Goal: Task Accomplishment & Management: Complete application form

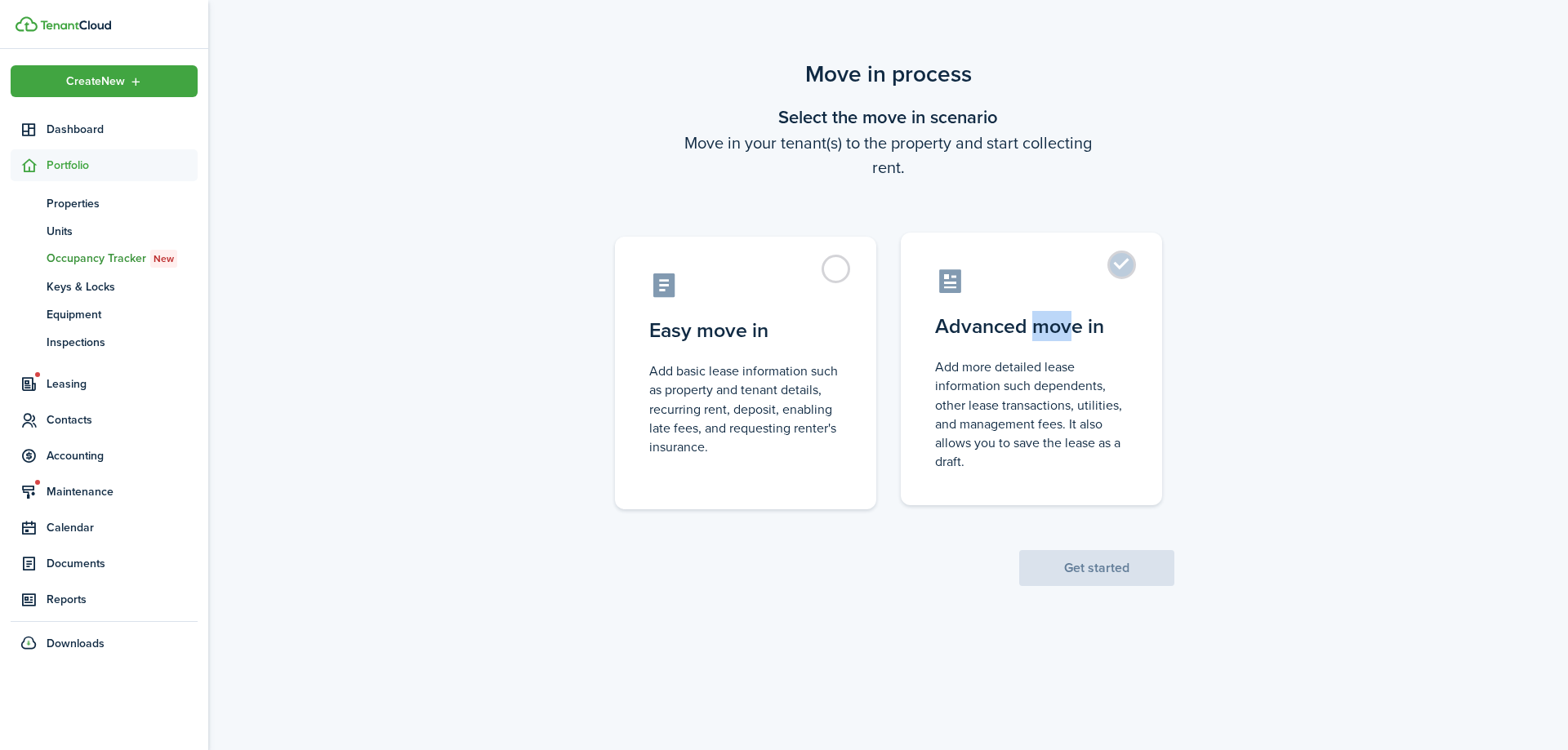
drag, startPoint x: 1036, startPoint y: 318, endPoint x: 1067, endPoint y: 332, distance: 34.0
click at [1067, 332] on control-radio-card-title "Advanced move in" at bounding box center [1031, 326] width 192 height 29
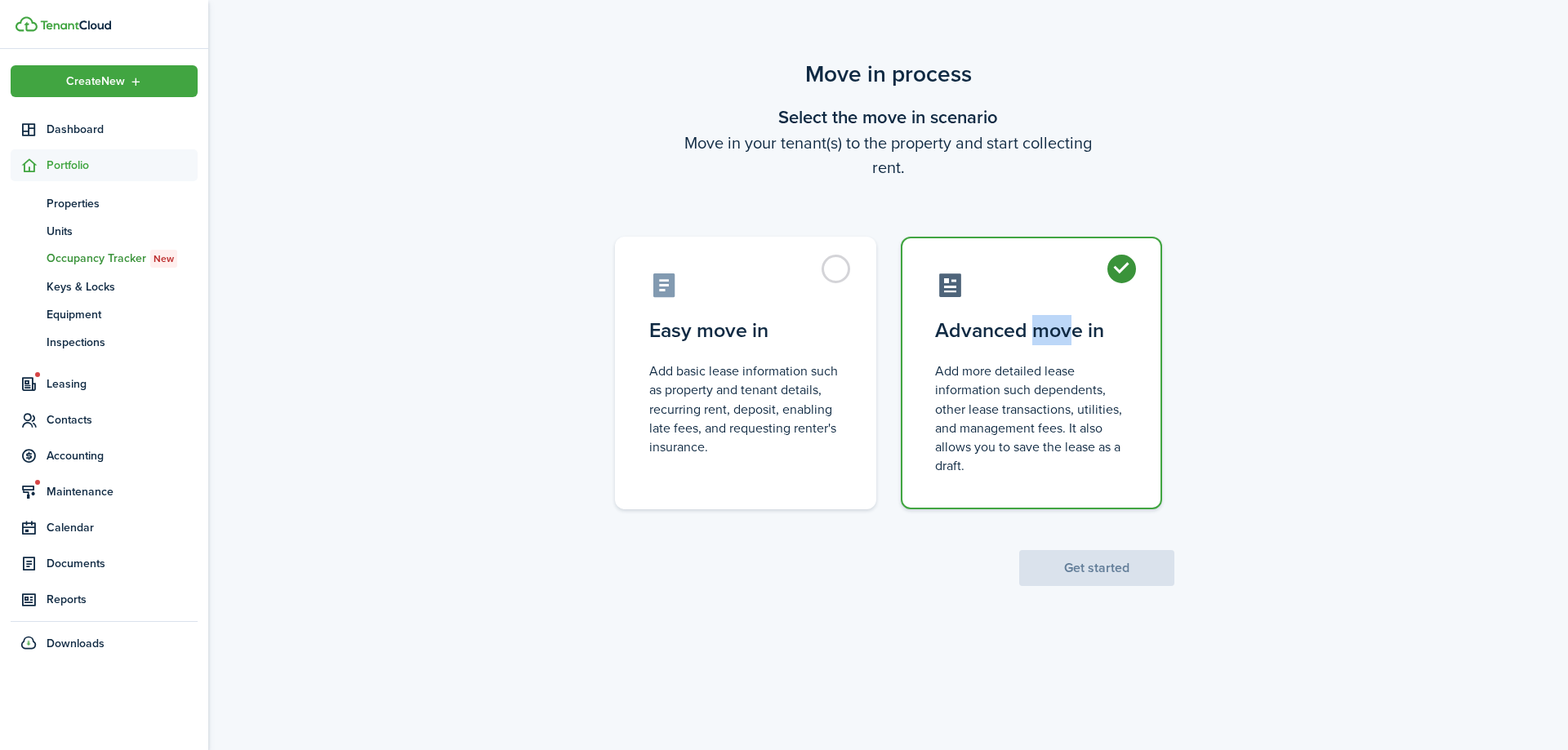
radio input "true"
click at [1171, 570] on button "Get started" at bounding box center [1096, 568] width 155 height 35
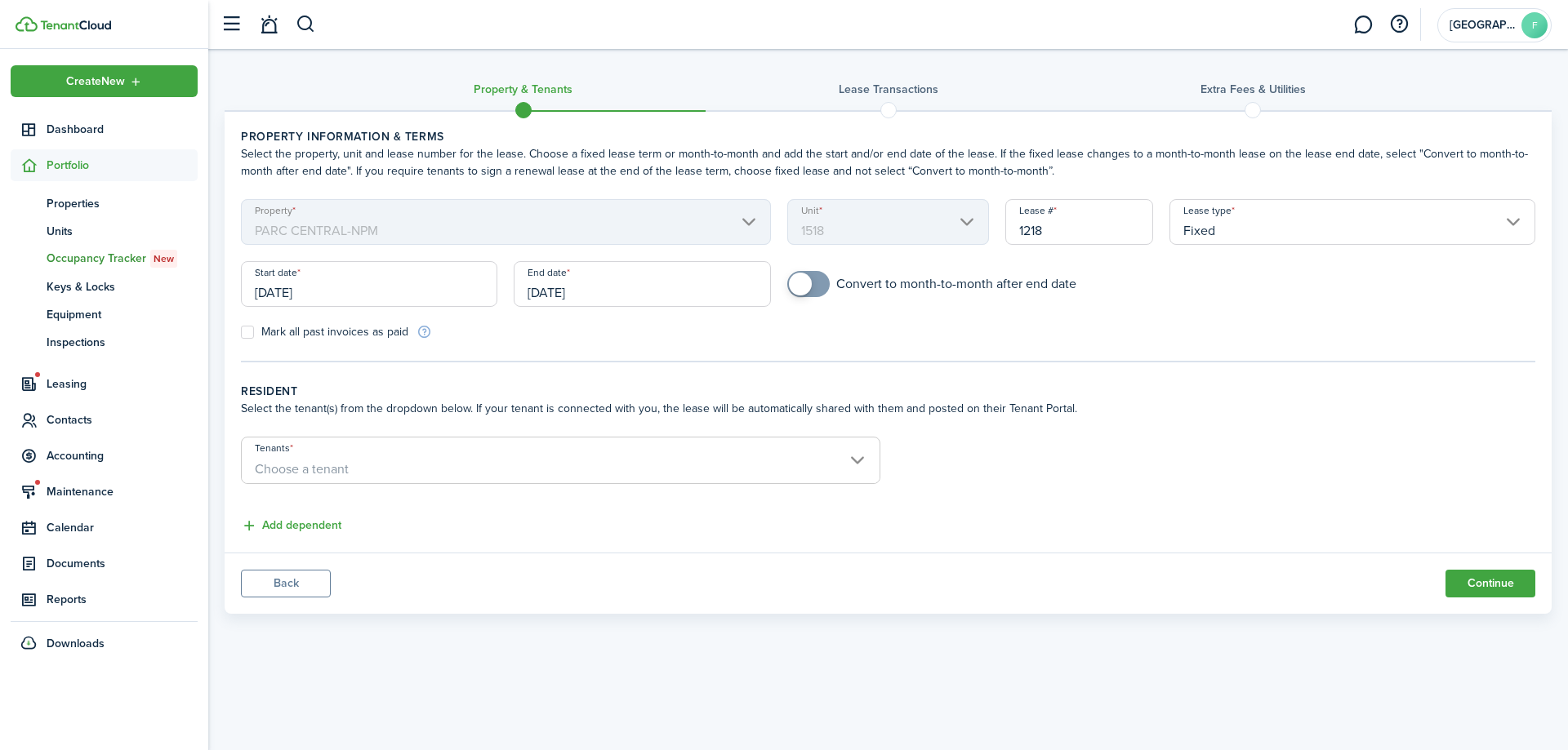
click at [387, 291] on input "[DATE]" at bounding box center [369, 284] width 256 height 46
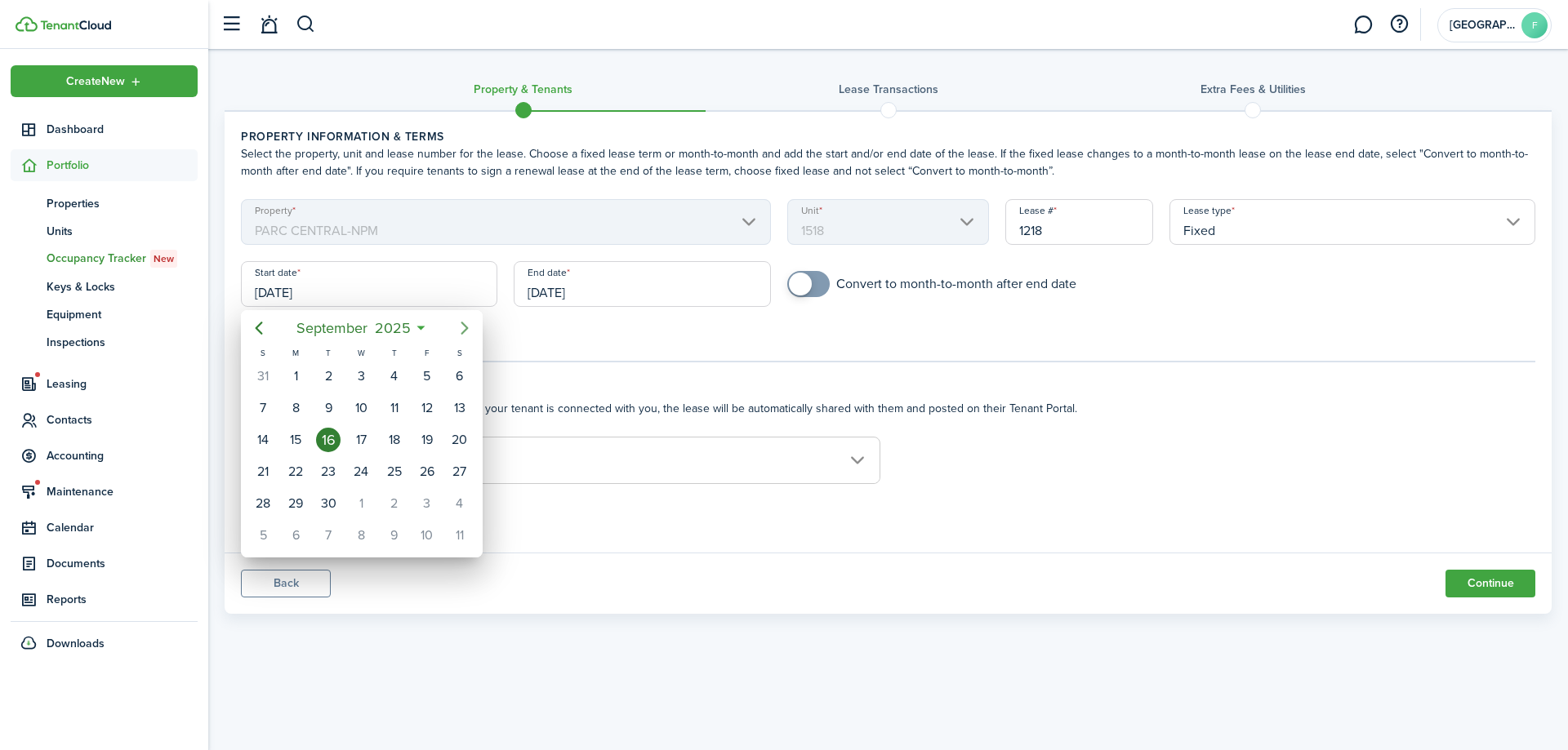
click at [457, 333] on icon "Next page" at bounding box center [464, 328] width 20 height 20
click at [456, 361] on div "[DATE]" at bounding box center [459, 375] width 33 height 31
type input "[DATE]"
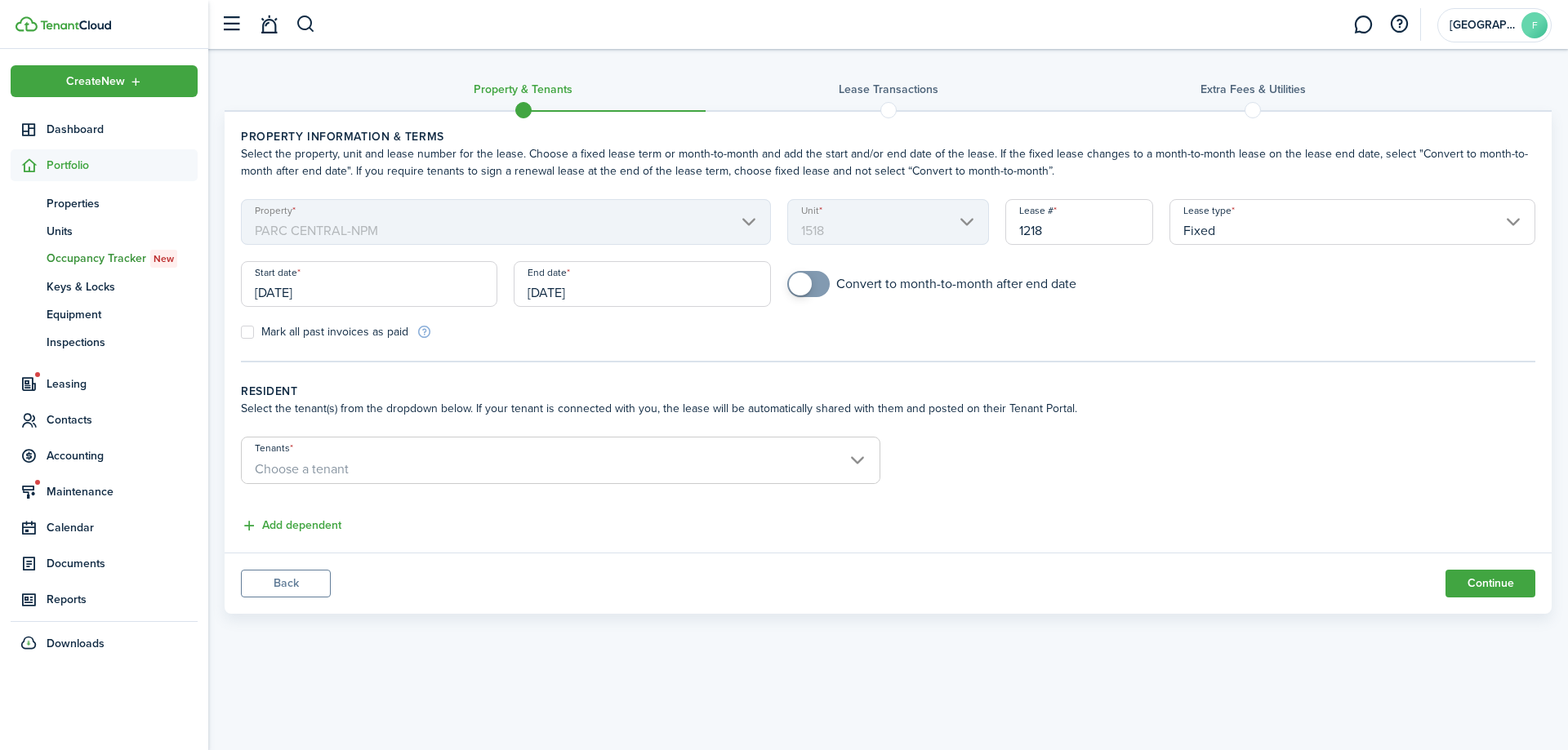
click at [605, 294] on input "[DATE]" at bounding box center [642, 284] width 256 height 46
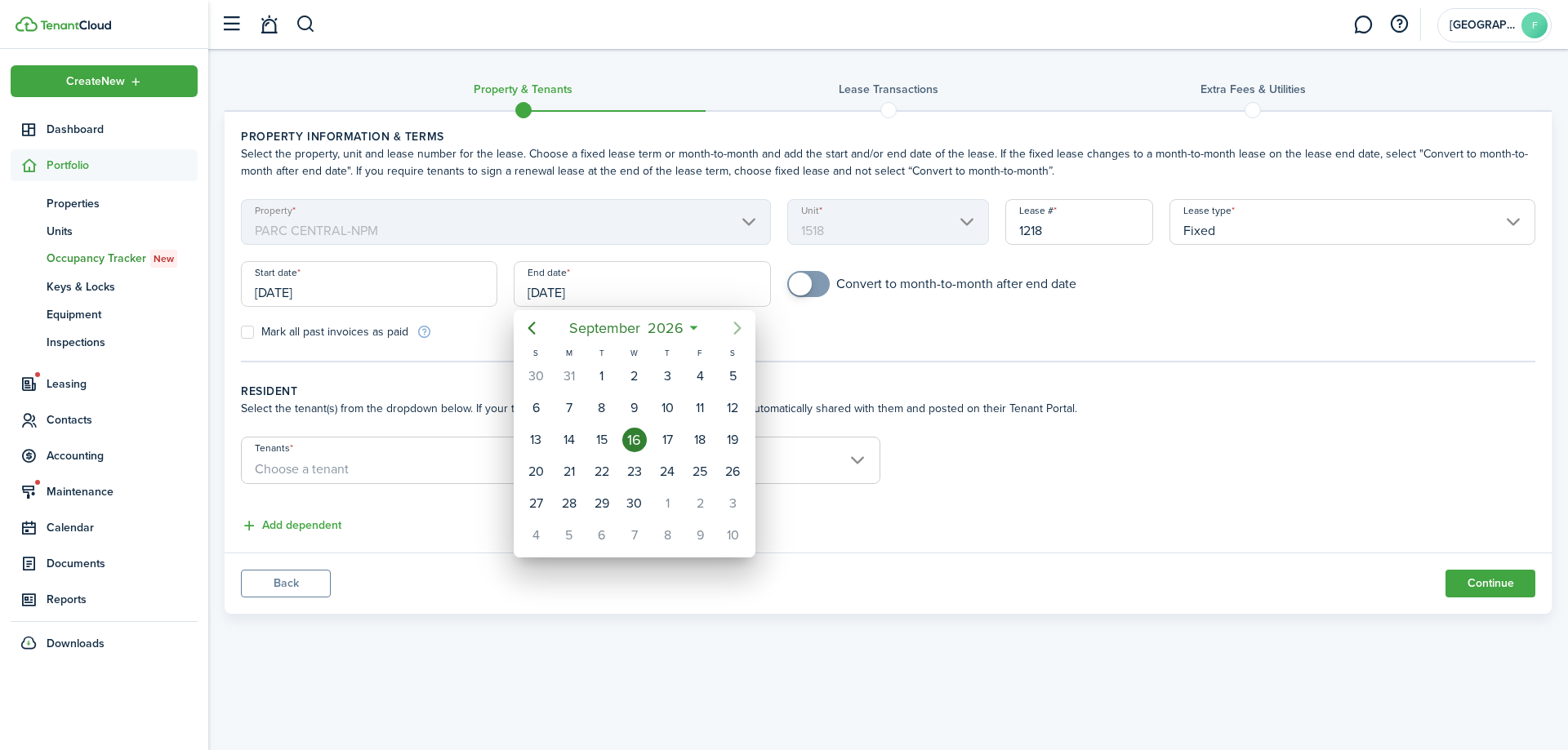
click at [743, 339] on mbsc-button "Next page" at bounding box center [736, 328] width 33 height 33
click at [727, 502] on div "31" at bounding box center [733, 503] width 24 height 24
type input "[DATE]"
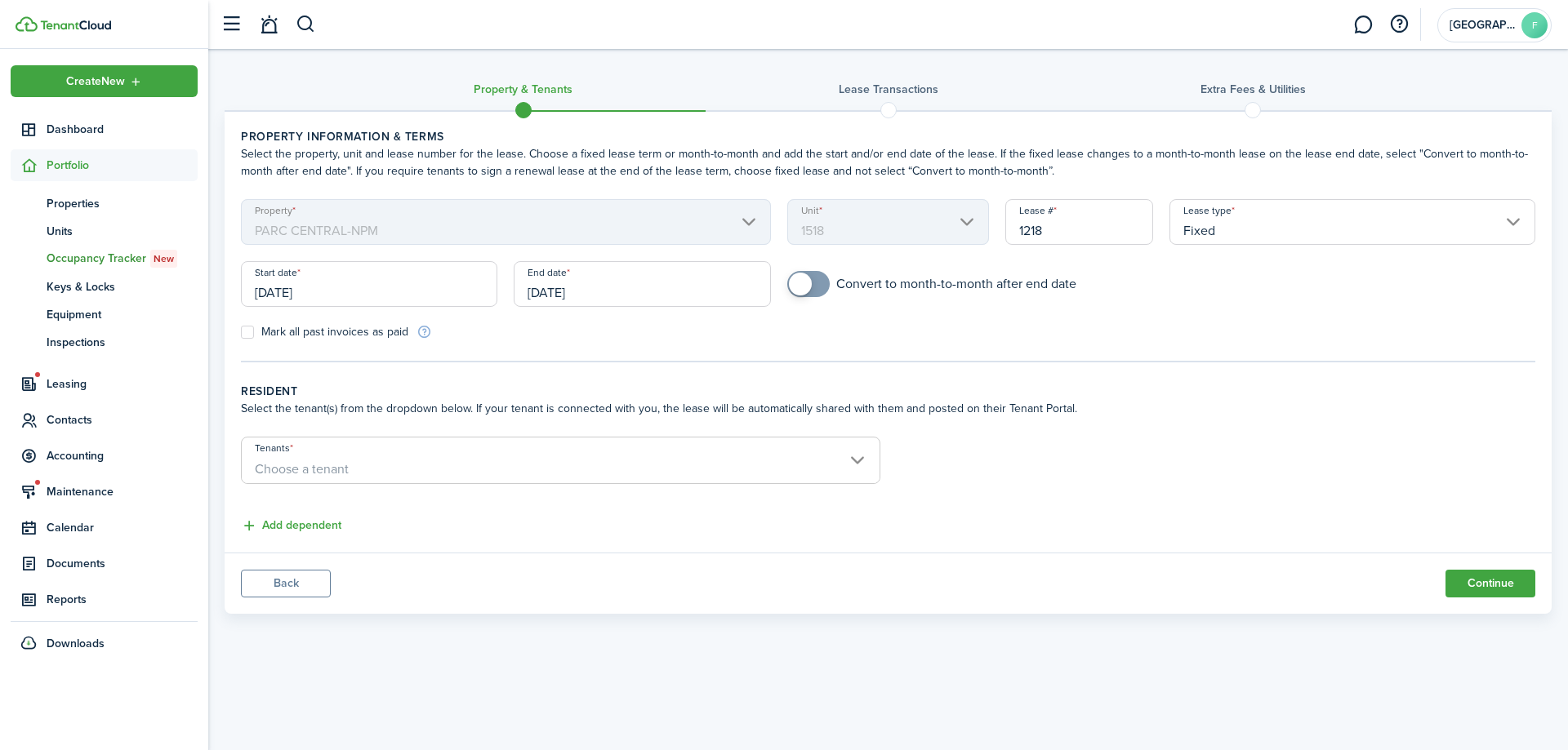
click at [644, 455] on input "Tenants" at bounding box center [561, 446] width 637 height 20
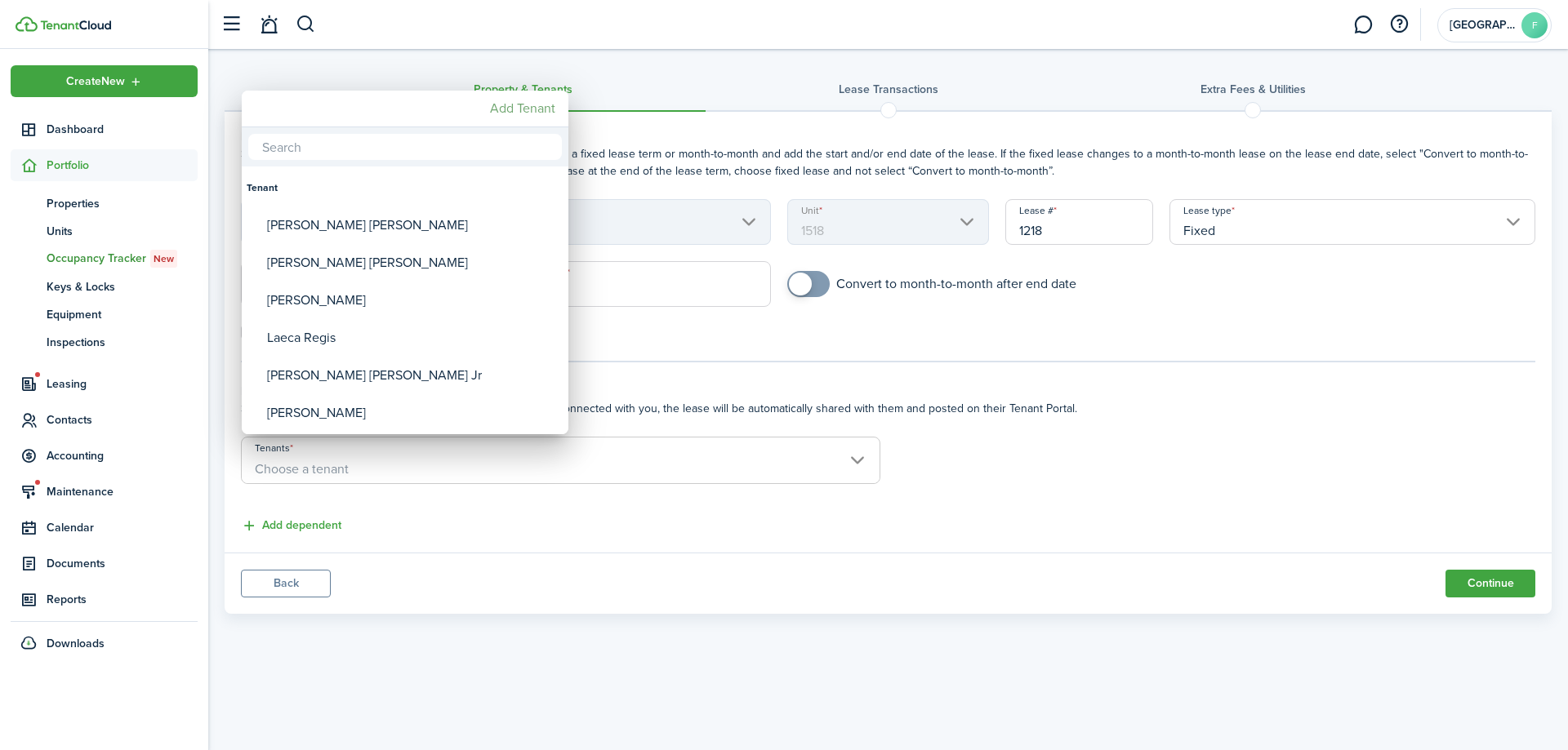
click at [499, 106] on mbsc-button "Add Tenant" at bounding box center [522, 107] width 78 height 29
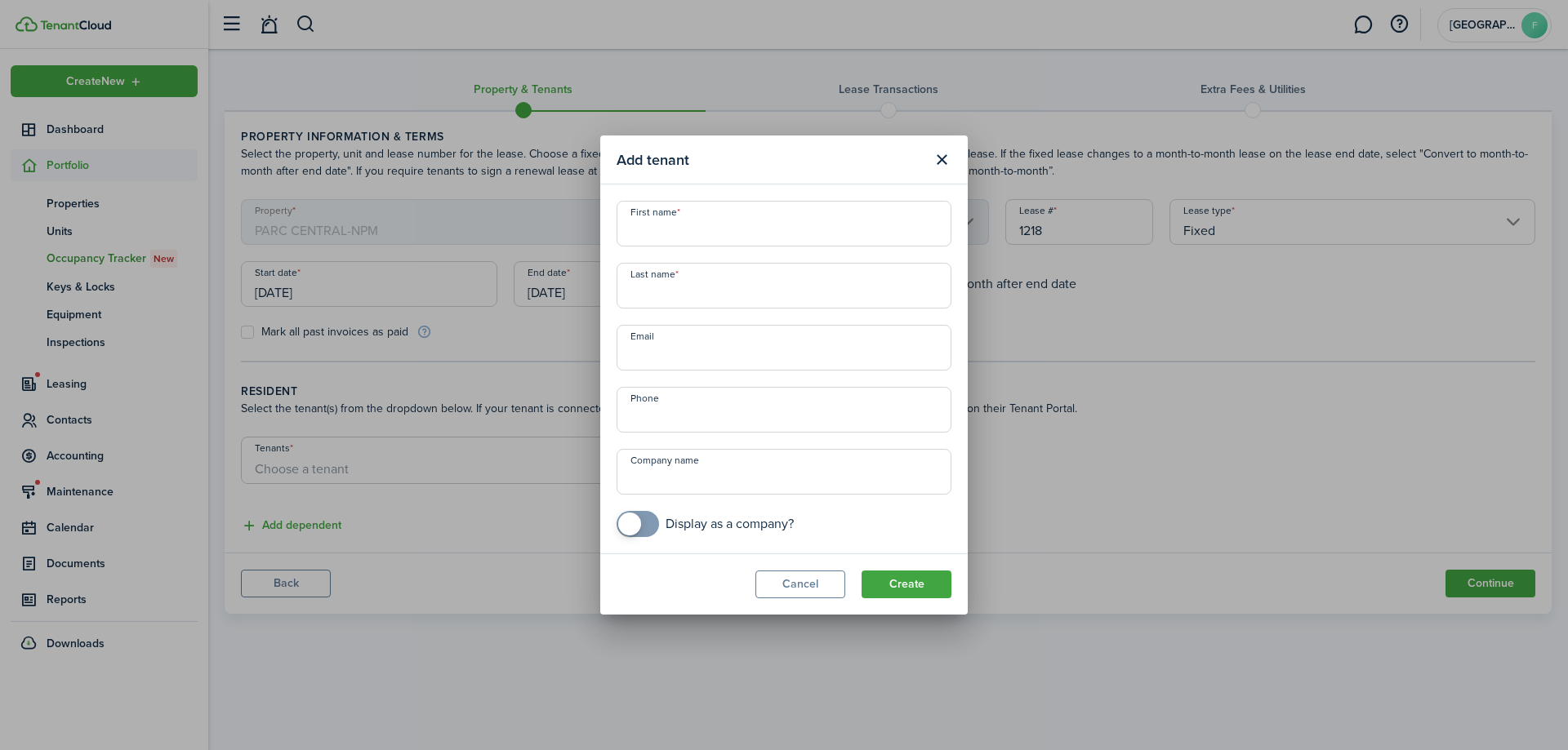
click at [665, 221] on input "First name" at bounding box center [784, 223] width 335 height 46
click at [745, 234] on input "[PERSON_NAME]" at bounding box center [784, 223] width 335 height 46
type input "[PERSON_NAME]"
paste input "[PHONE_NUMBER]"
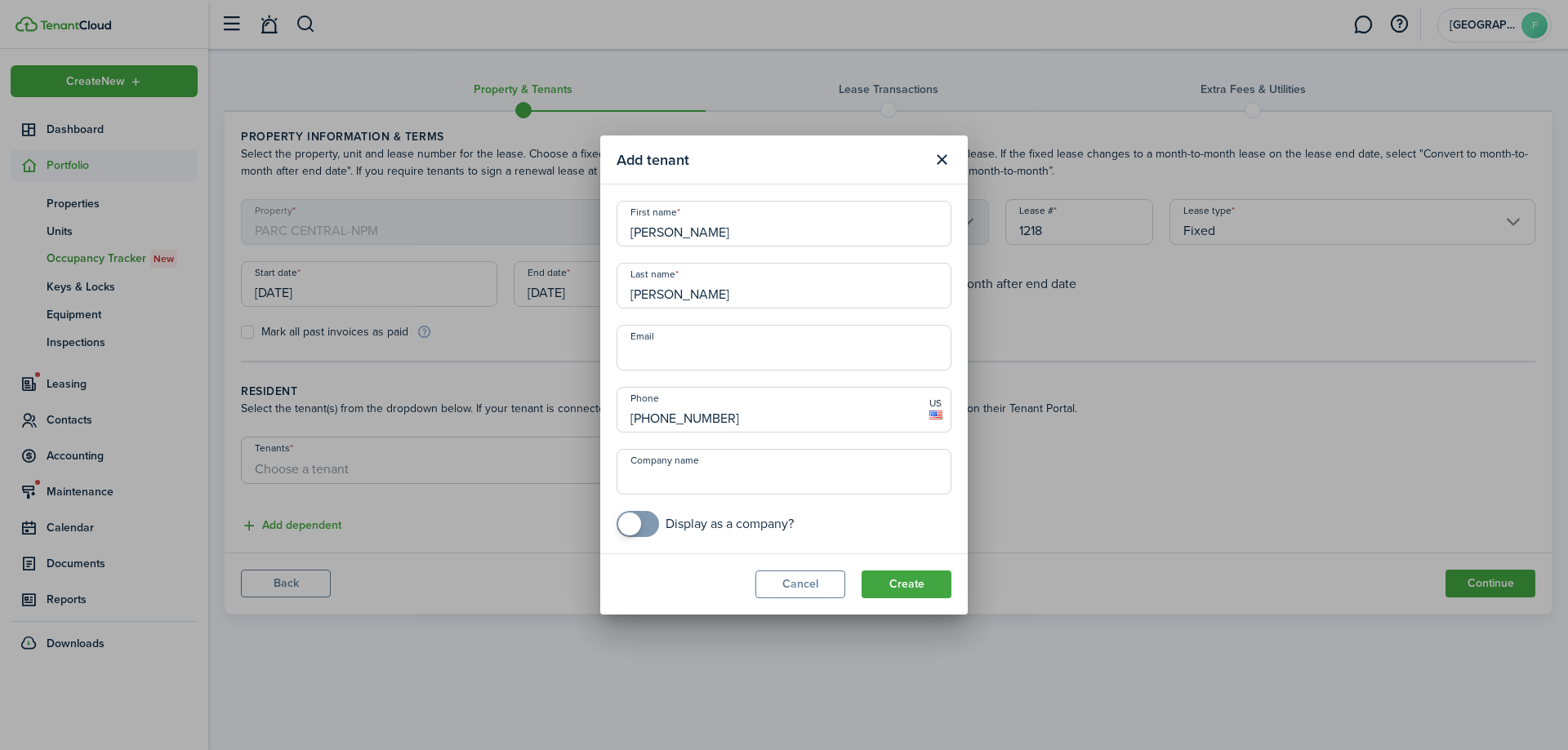
type input "[PHONE_NUMBER]"
click at [777, 332] on input "Email" at bounding box center [784, 347] width 335 height 46
paste input "[EMAIL_ADDRESS][DOMAIN_NAME]"
type input "[EMAIL_ADDRESS][DOMAIN_NAME]"
click at [928, 595] on button "Create" at bounding box center [906, 585] width 90 height 28
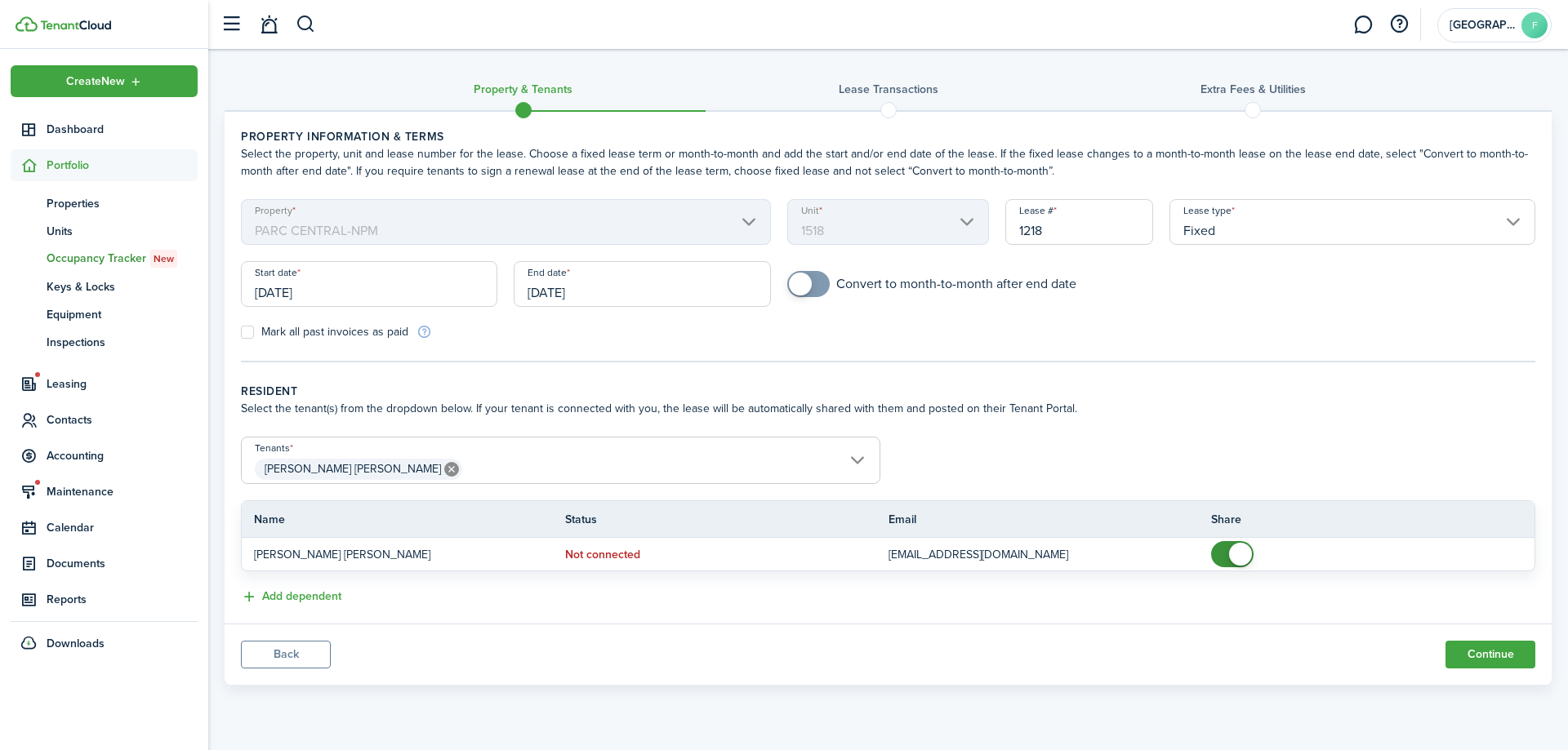
click at [618, 454] on input "[PERSON_NAME] [PERSON_NAME]" at bounding box center [561, 446] width 637 height 20
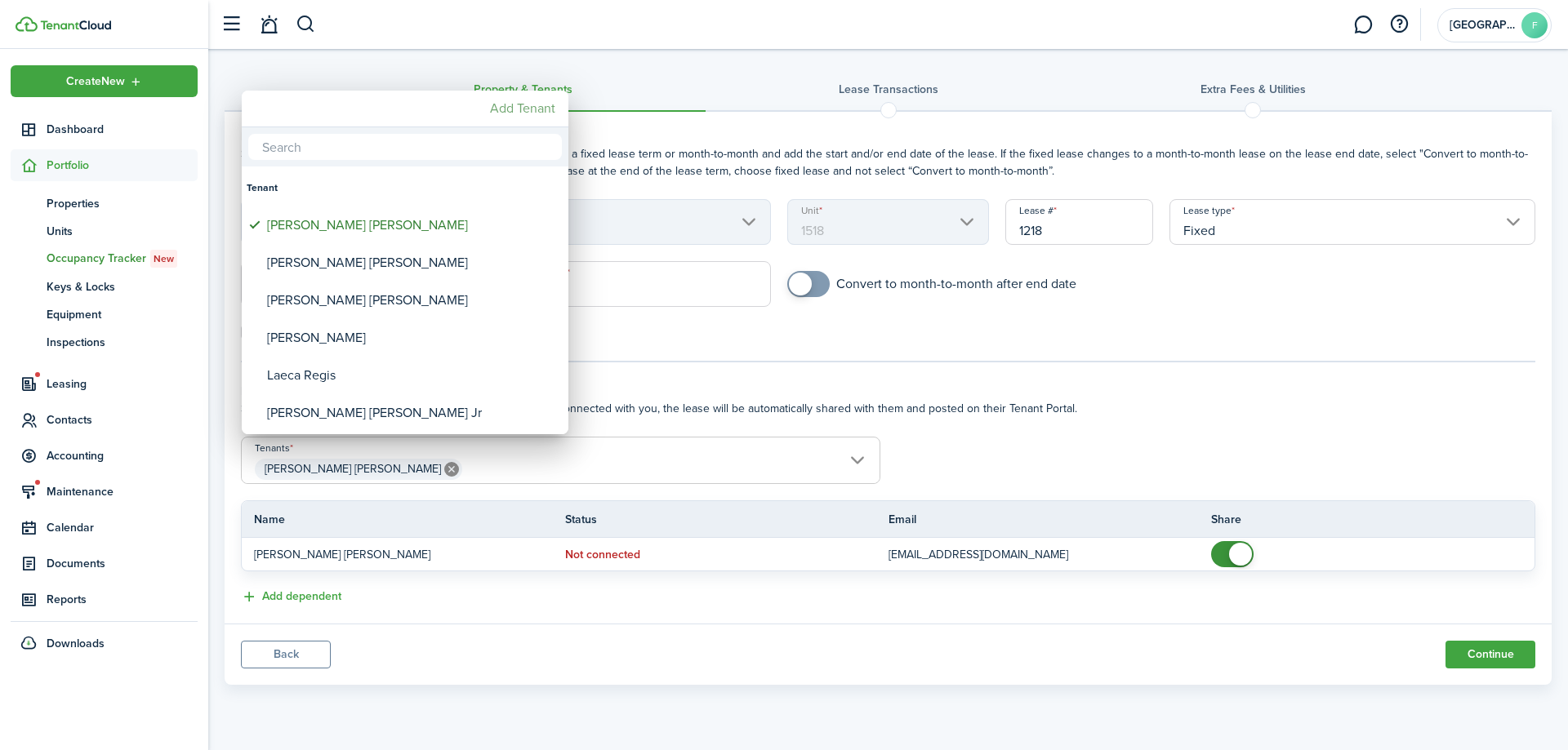
click at [530, 112] on mbsc-button "Add Tenant" at bounding box center [522, 107] width 78 height 29
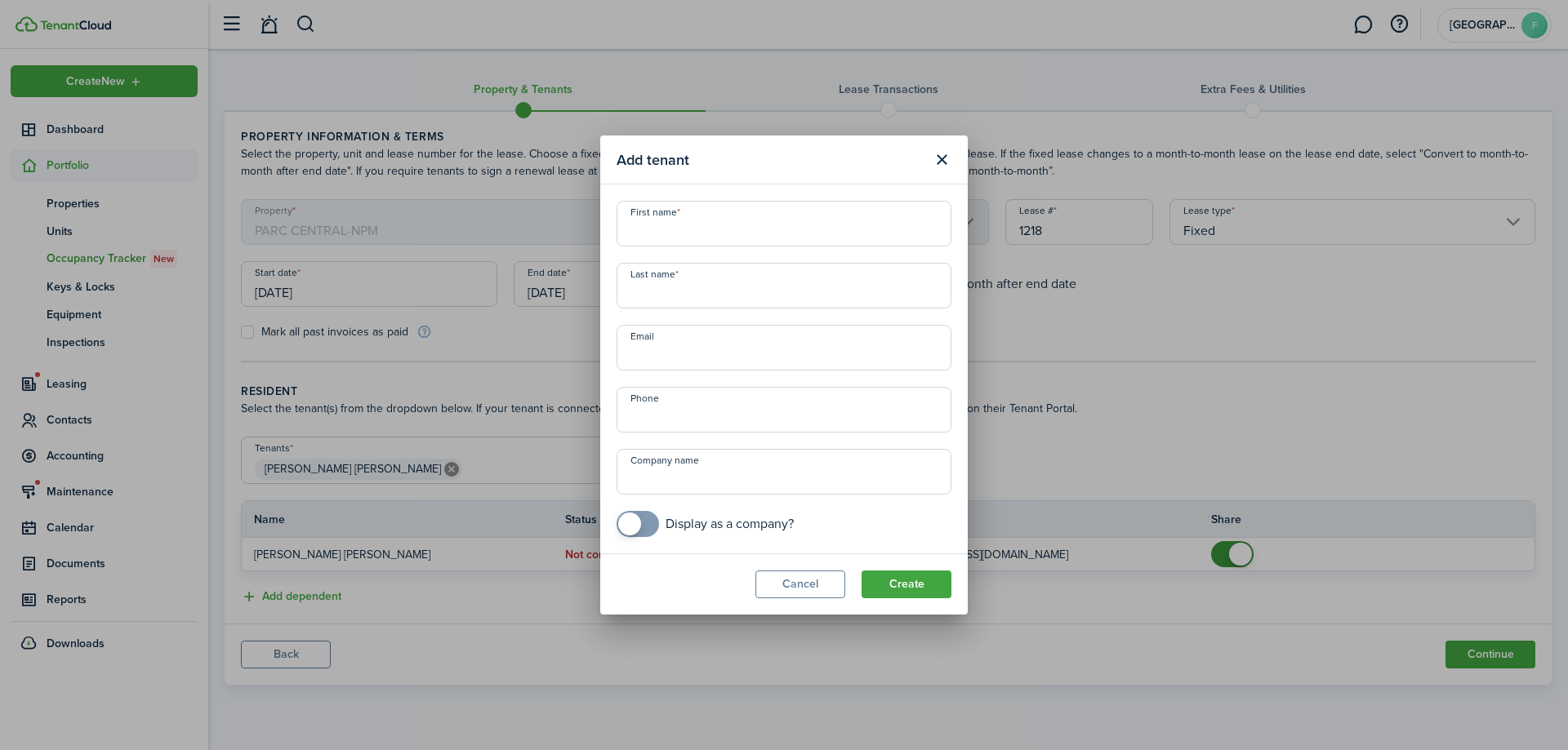
click at [663, 231] on input "First name" at bounding box center [784, 223] width 335 height 46
type input "[PERSON_NAME]"
paste input "[EMAIL_ADDRESS][DOMAIN_NAME]"
type input "[EMAIL_ADDRESS][DOMAIN_NAME]"
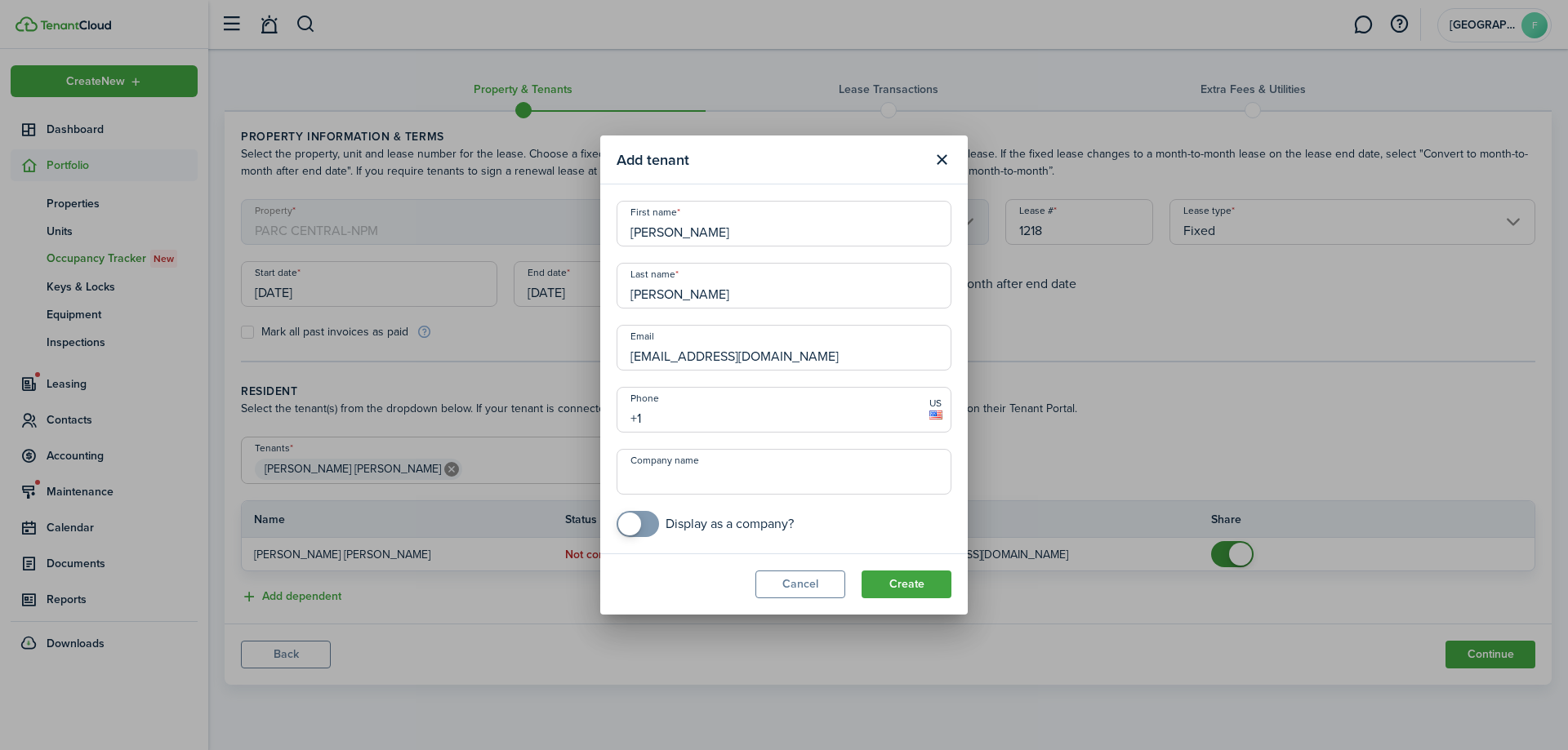
click at [762, 398] on input "+1" at bounding box center [784, 409] width 335 height 46
paste input "[PHONE_NUMBER]"
type input "[PHONE_NUMBER]"
click at [865, 579] on button "Create" at bounding box center [906, 585] width 90 height 28
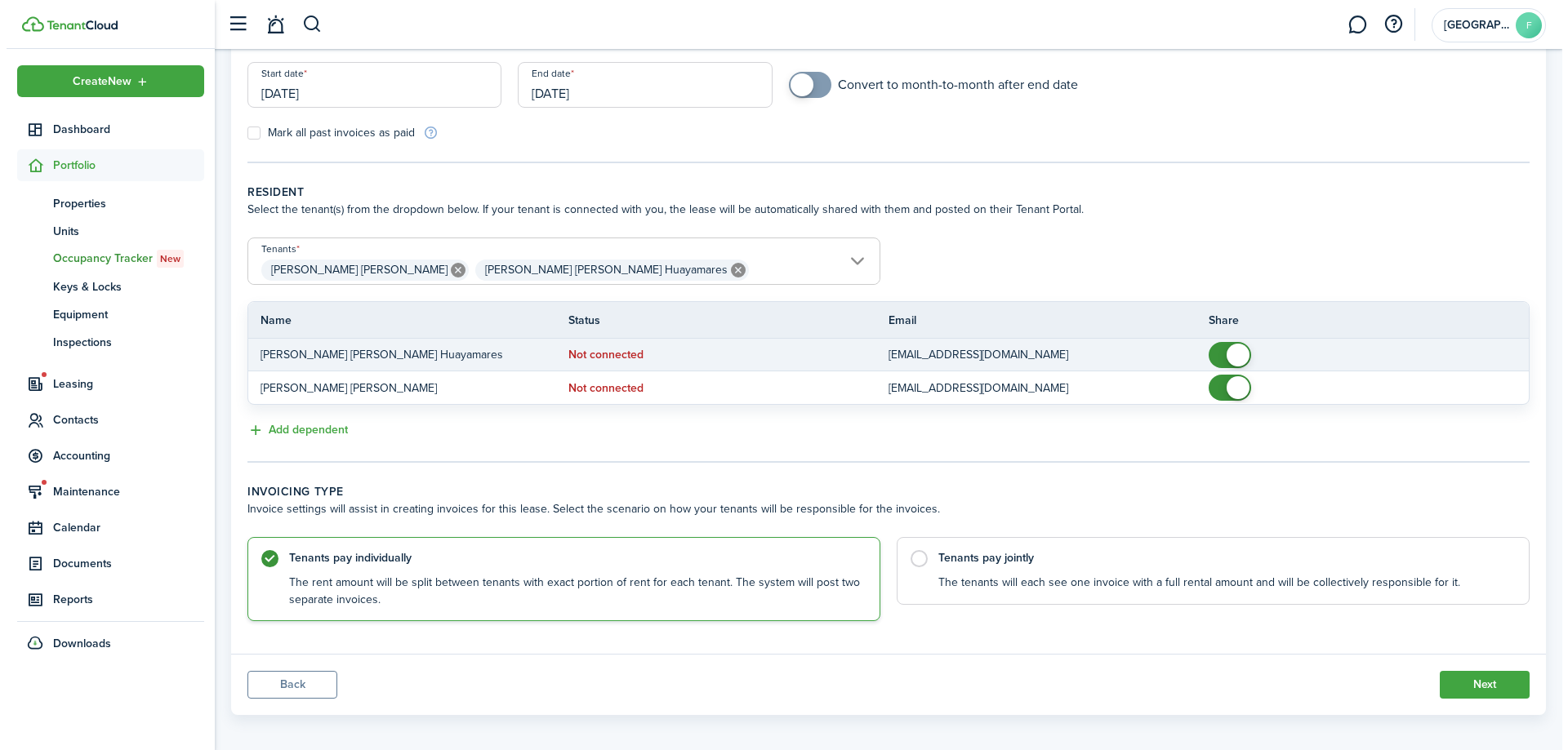
scroll to position [209, 0]
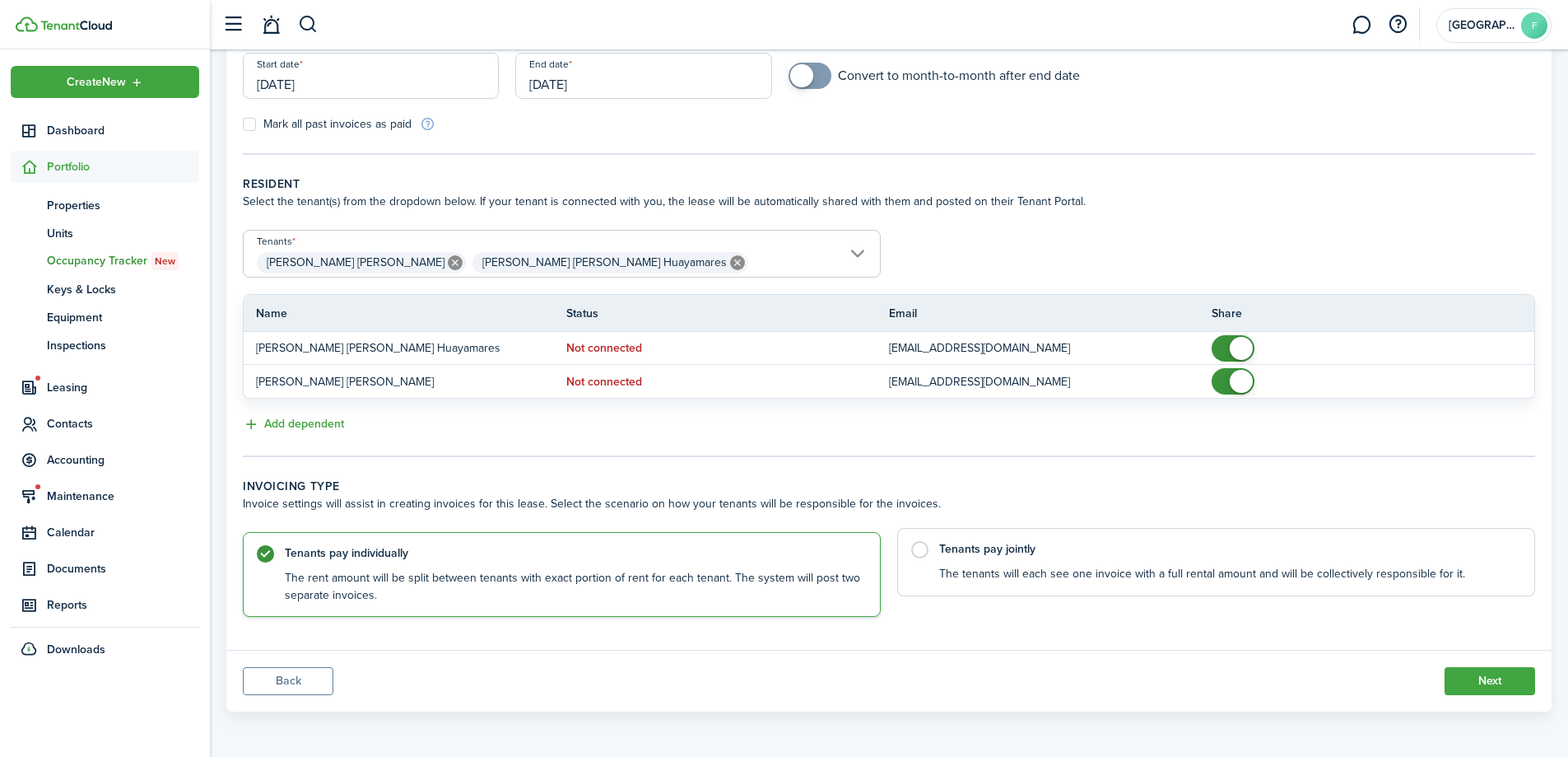
click at [1025, 560] on label "Tenants pay jointly The tenants will each see one invoice with a full rental am…" at bounding box center [1216, 562] width 638 height 69
radio input "false"
radio input "true"
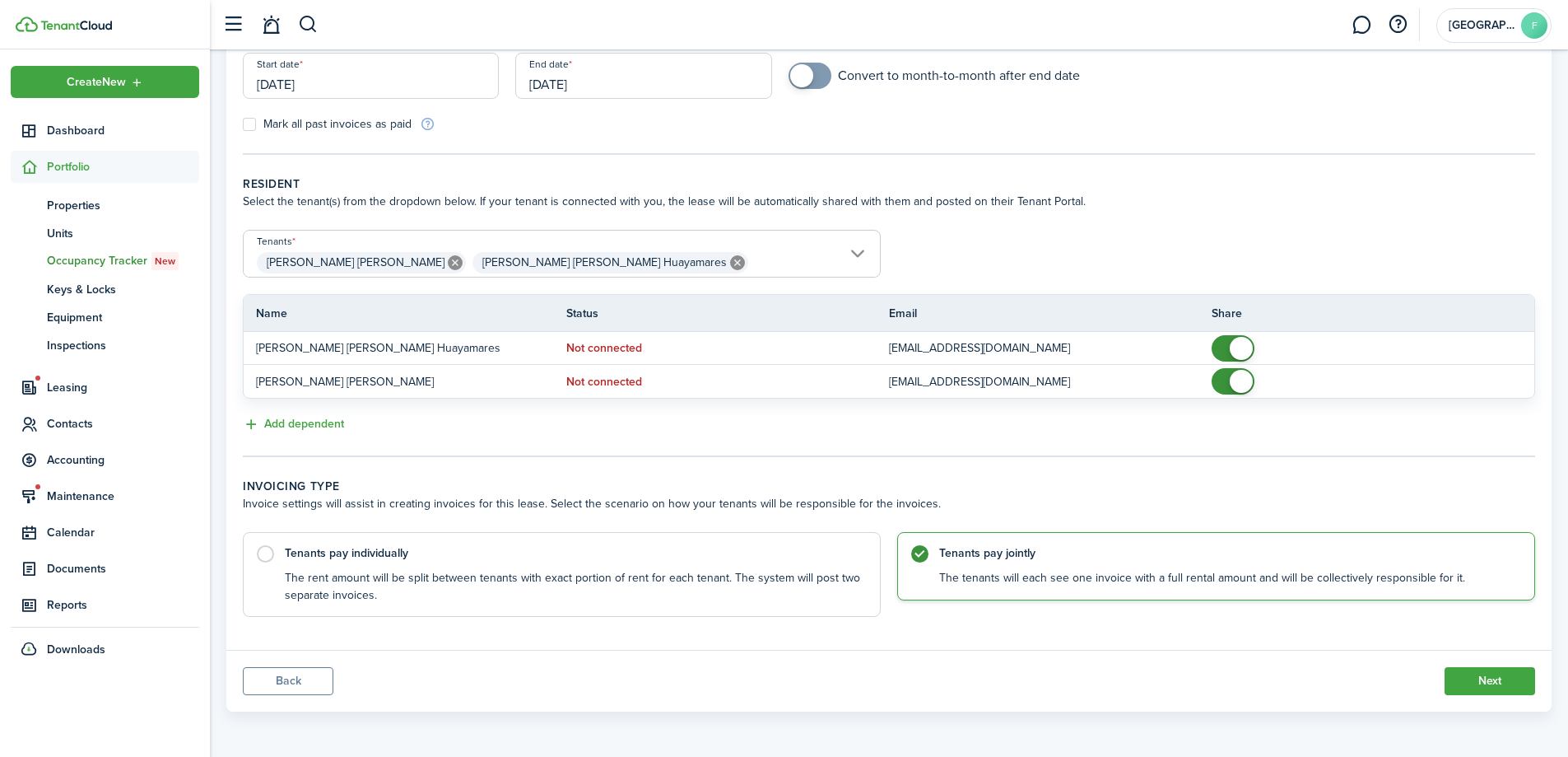
click at [707, 262] on span "[PERSON_NAME] [PERSON_NAME] [PERSON_NAME] [PERSON_NAME] Huayamares" at bounding box center [562, 263] width 636 height 28
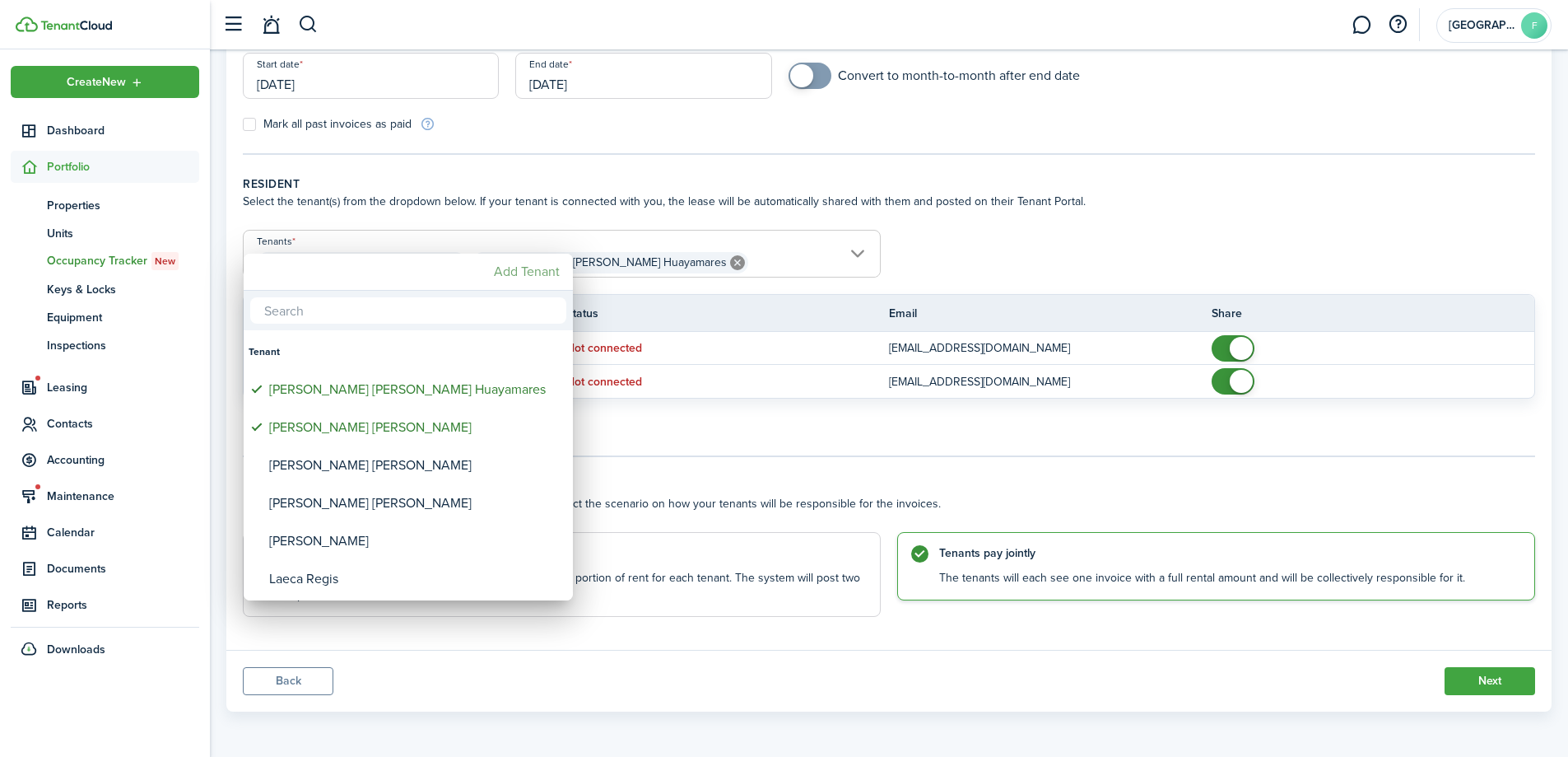
click at [555, 259] on mbsc-button "Add Tenant" at bounding box center [527, 272] width 79 height 29
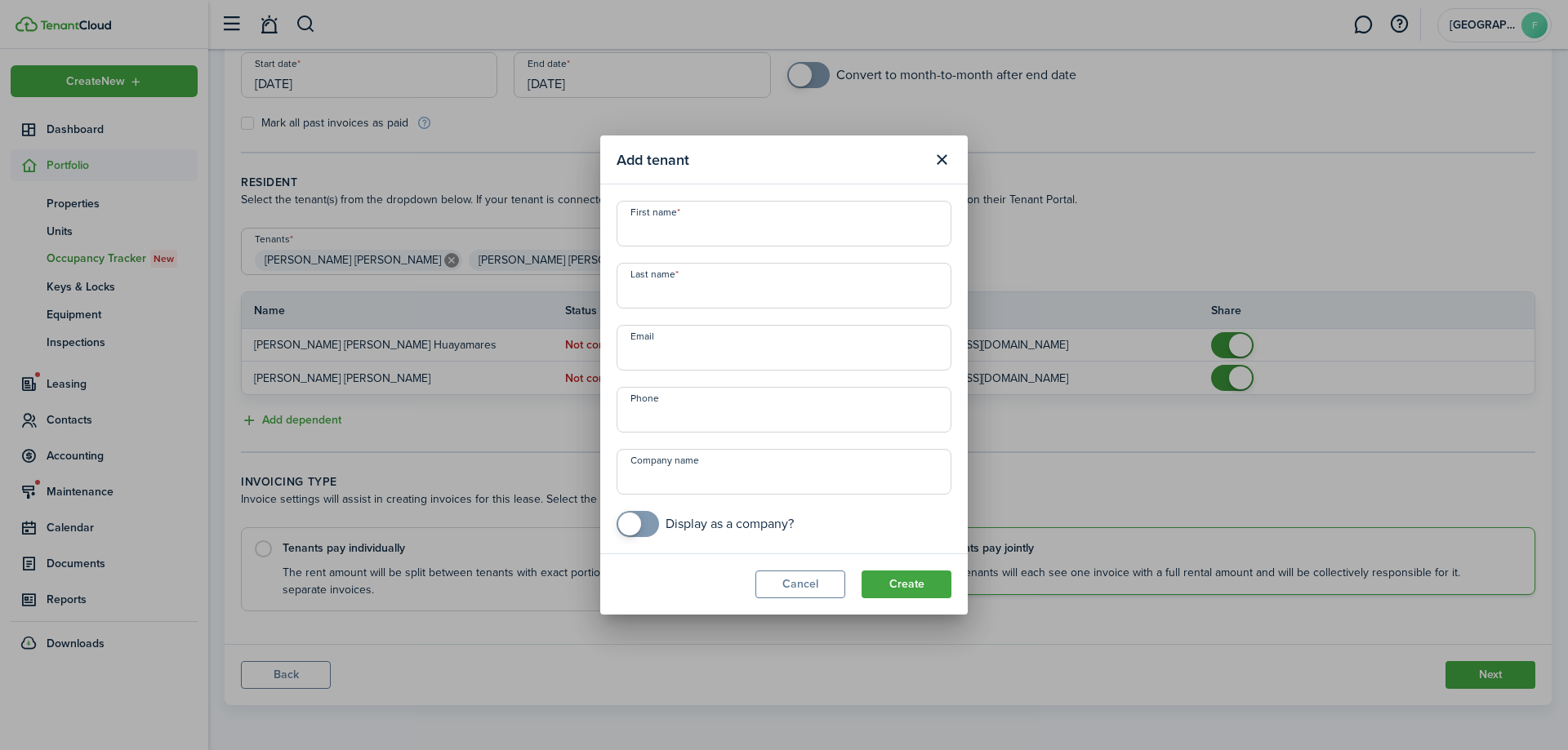
click at [639, 204] on input "First name" at bounding box center [784, 223] width 335 height 46
type input "[PERSON_NAME]"
type input "Diniro"
click at [700, 217] on input "[PERSON_NAME]" at bounding box center [784, 223] width 335 height 46
type input "[PERSON_NAME]"
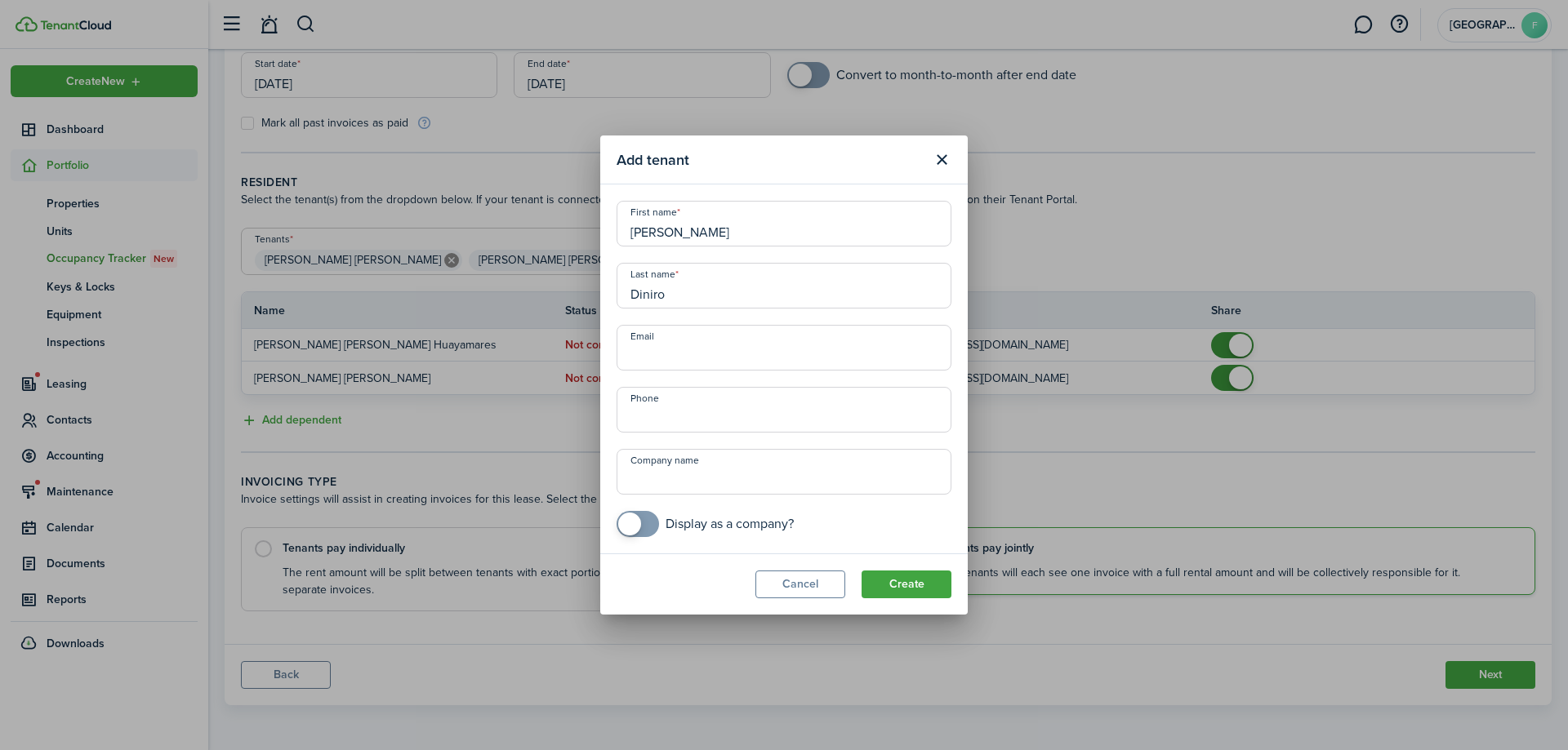
click at [903, 371] on div "First name [PERSON_NAME] Last name [PERSON_NAME] Email Phone Company name Displ…" at bounding box center [784, 369] width 351 height 336
click at [894, 353] on input "Email" at bounding box center [784, 347] width 335 height 46
paste input "[EMAIL_ADDRESS][DOMAIN_NAME]"
type input "[EMAIL_ADDRESS][DOMAIN_NAME]"
click at [840, 416] on input "+1" at bounding box center [784, 409] width 335 height 46
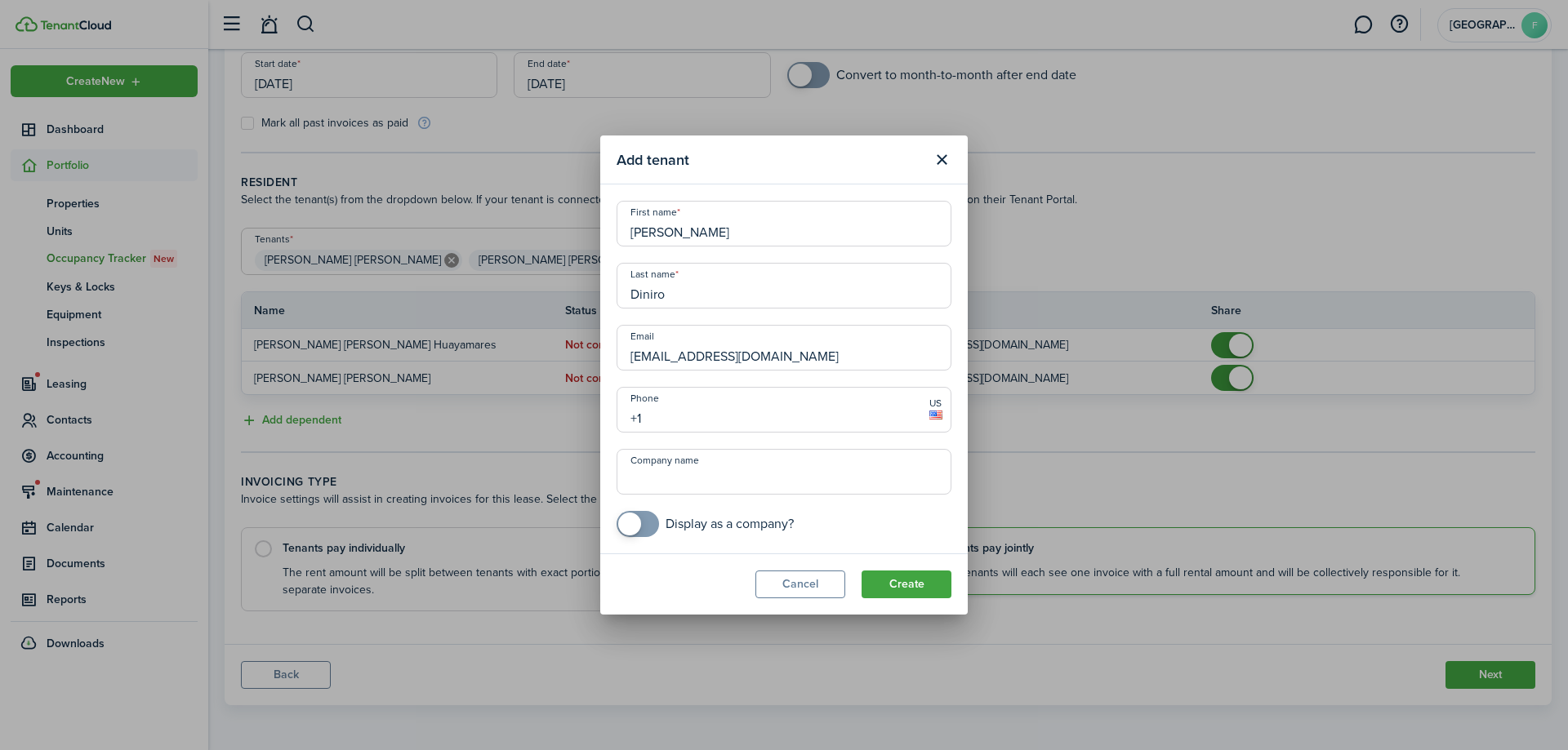
paste input "[PHONE_NUMBER]"
type input "[PHONE_NUMBER]"
click at [936, 577] on button "Create" at bounding box center [906, 585] width 90 height 28
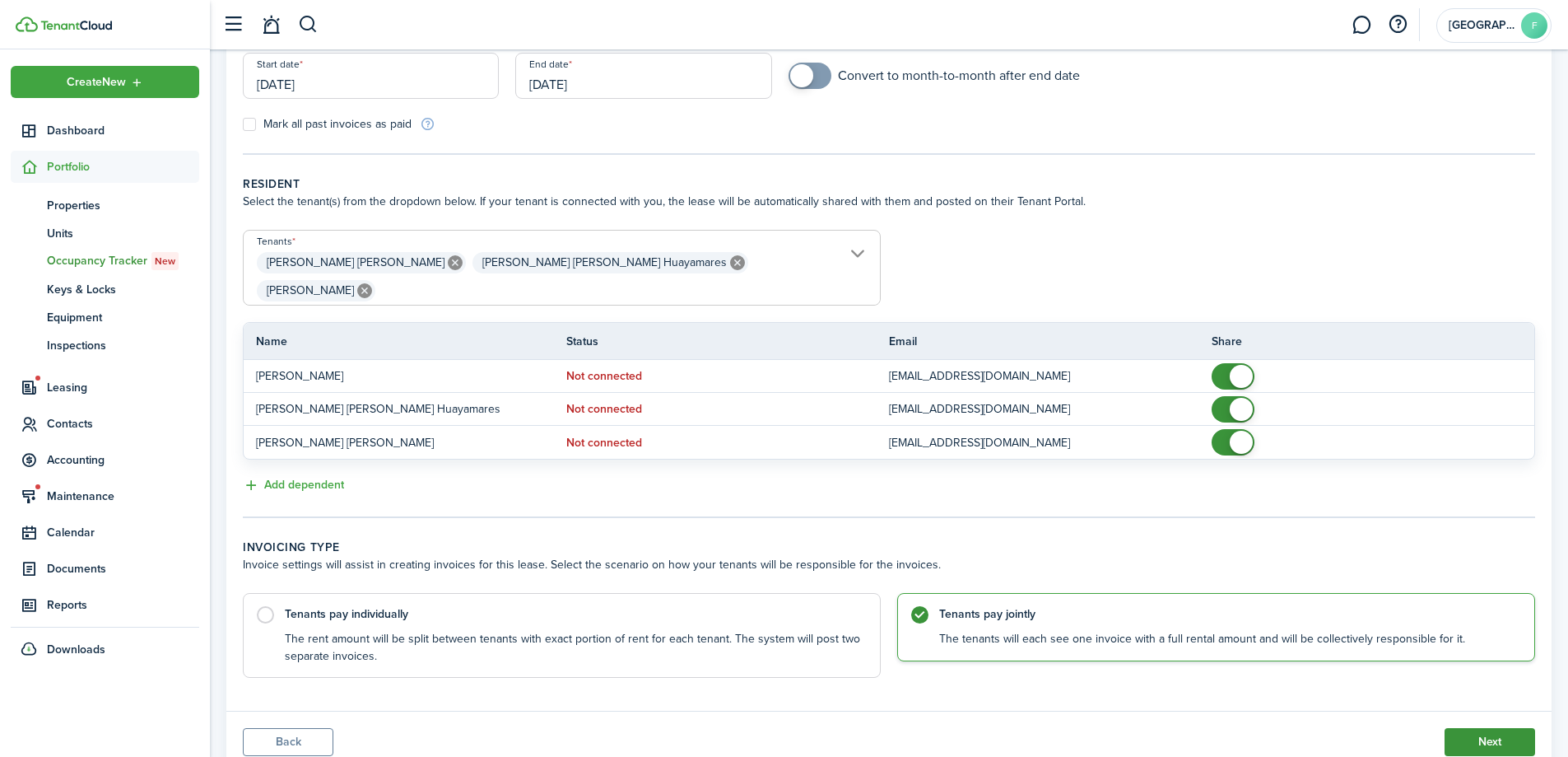
click at [1491, 728] on button "Next" at bounding box center [1490, 742] width 90 height 28
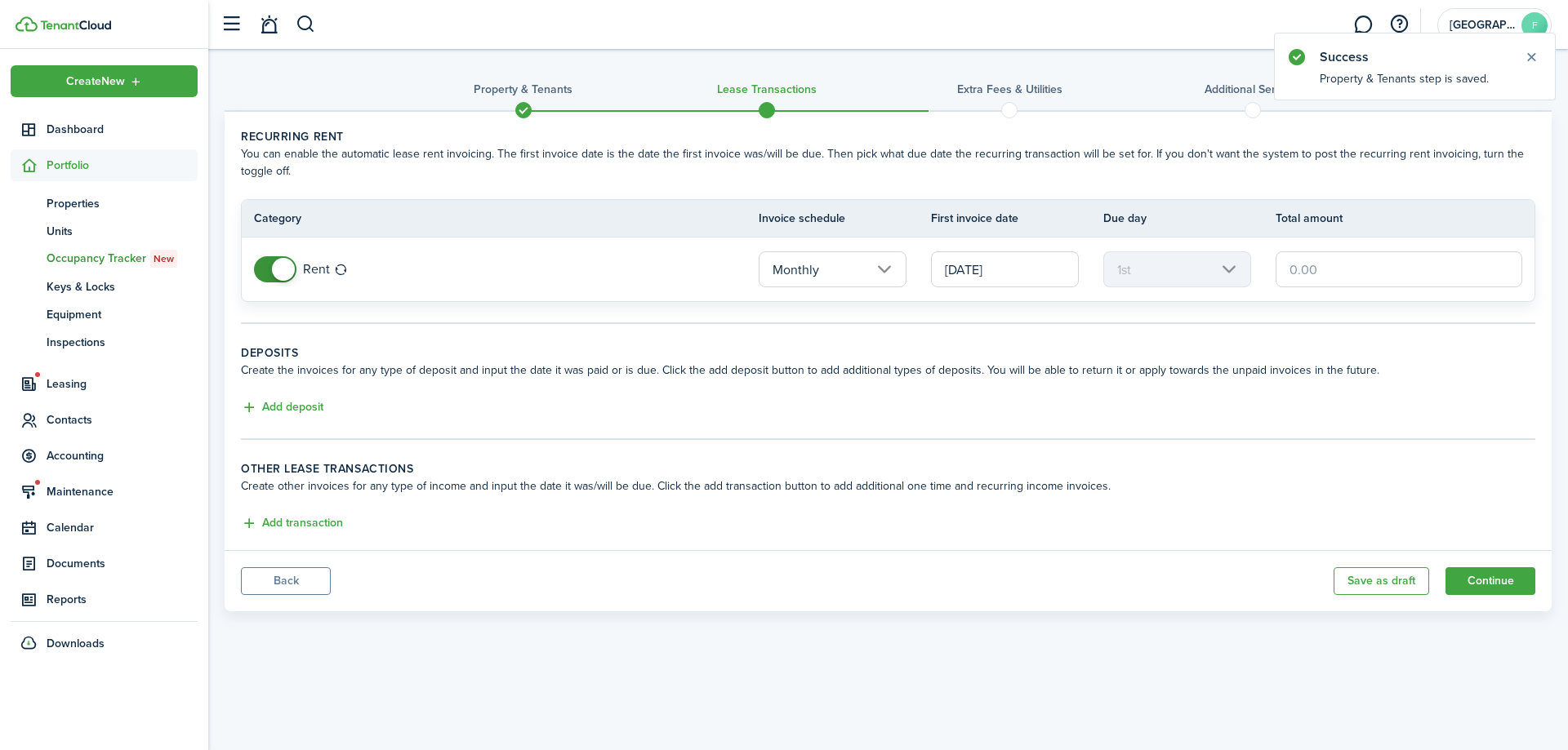
click at [1325, 266] on input "text" at bounding box center [1399, 269] width 247 height 35
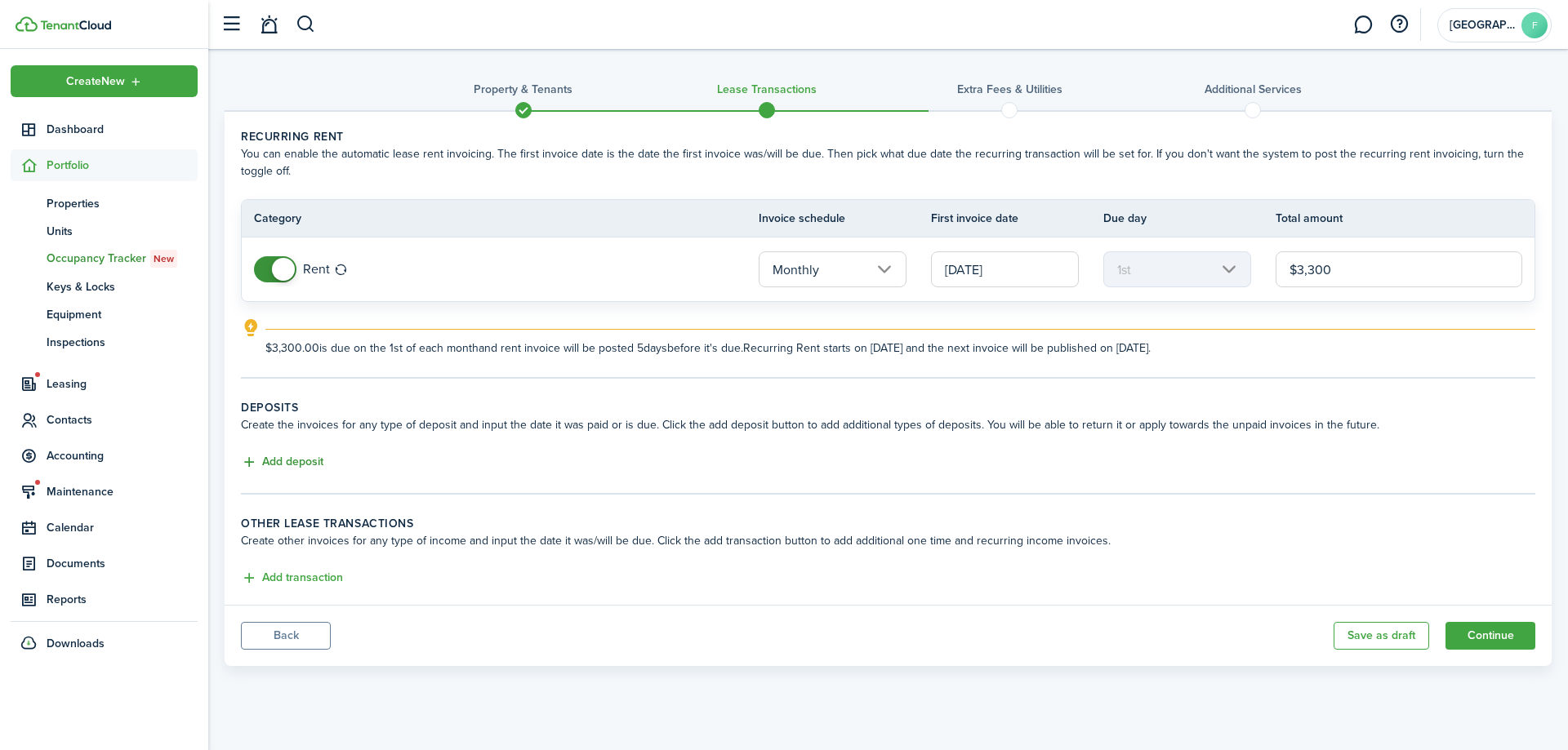
type input "$3,300.00"
click at [307, 462] on button "Add deposit" at bounding box center [282, 462] width 82 height 19
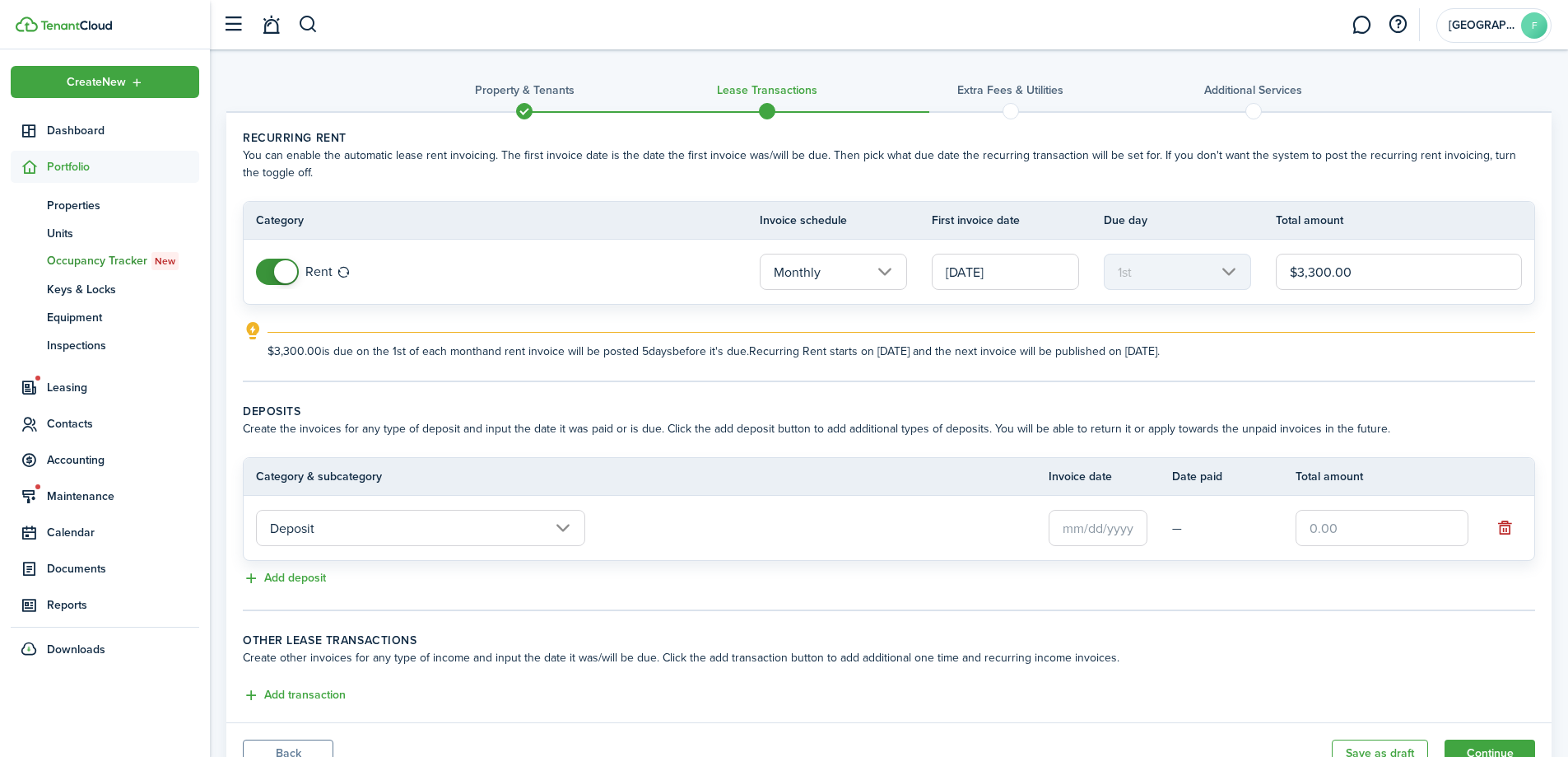
click at [1088, 534] on input "text" at bounding box center [1098, 528] width 99 height 36
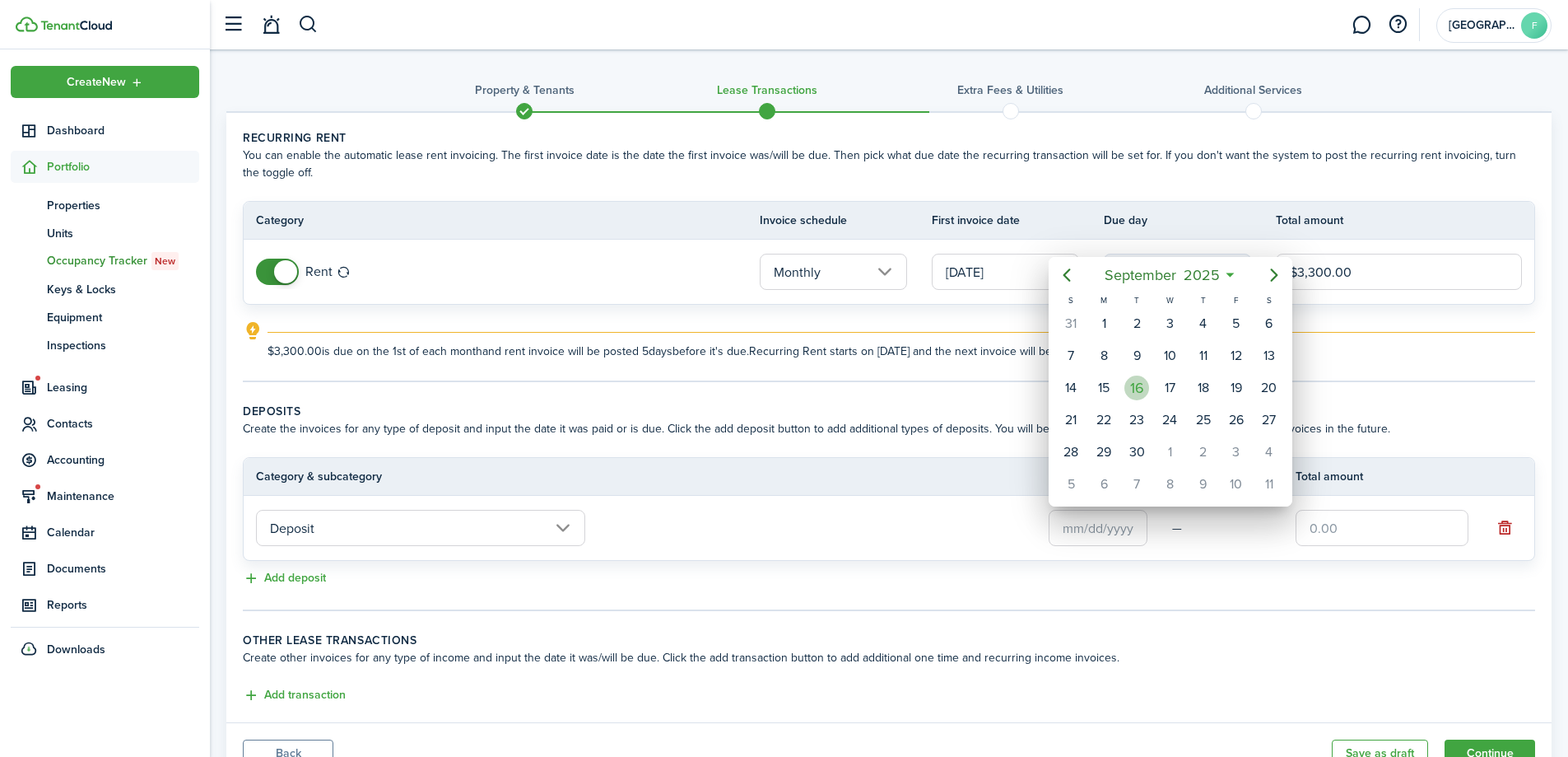
click at [1139, 391] on div "16" at bounding box center [1136, 387] width 24 height 25
type input "[DATE]"
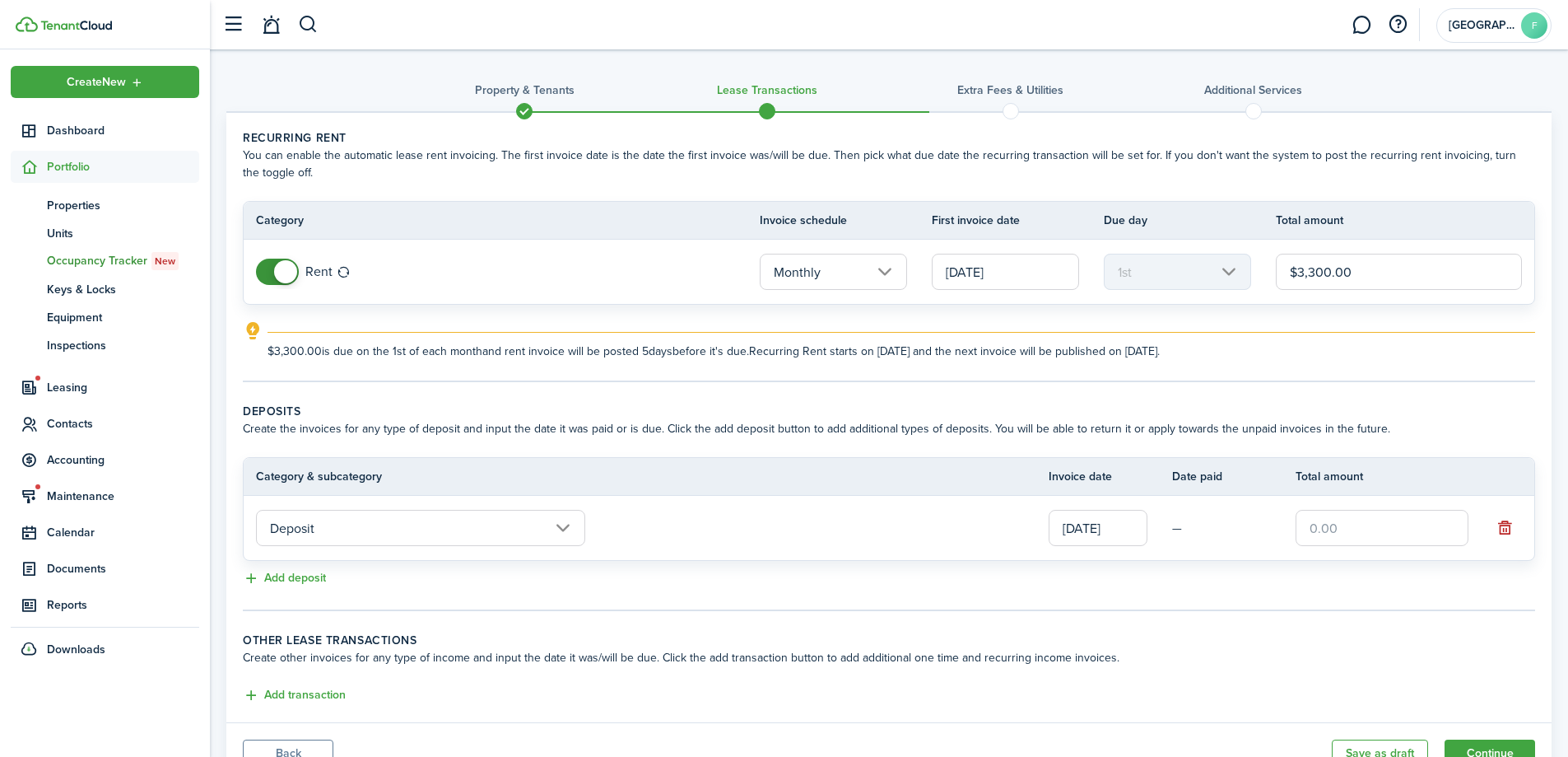
click at [1361, 534] on input "text" at bounding box center [1381, 528] width 172 height 36
type input "$3,300.00"
click at [292, 584] on button "Add deposit" at bounding box center [285, 579] width 83 height 19
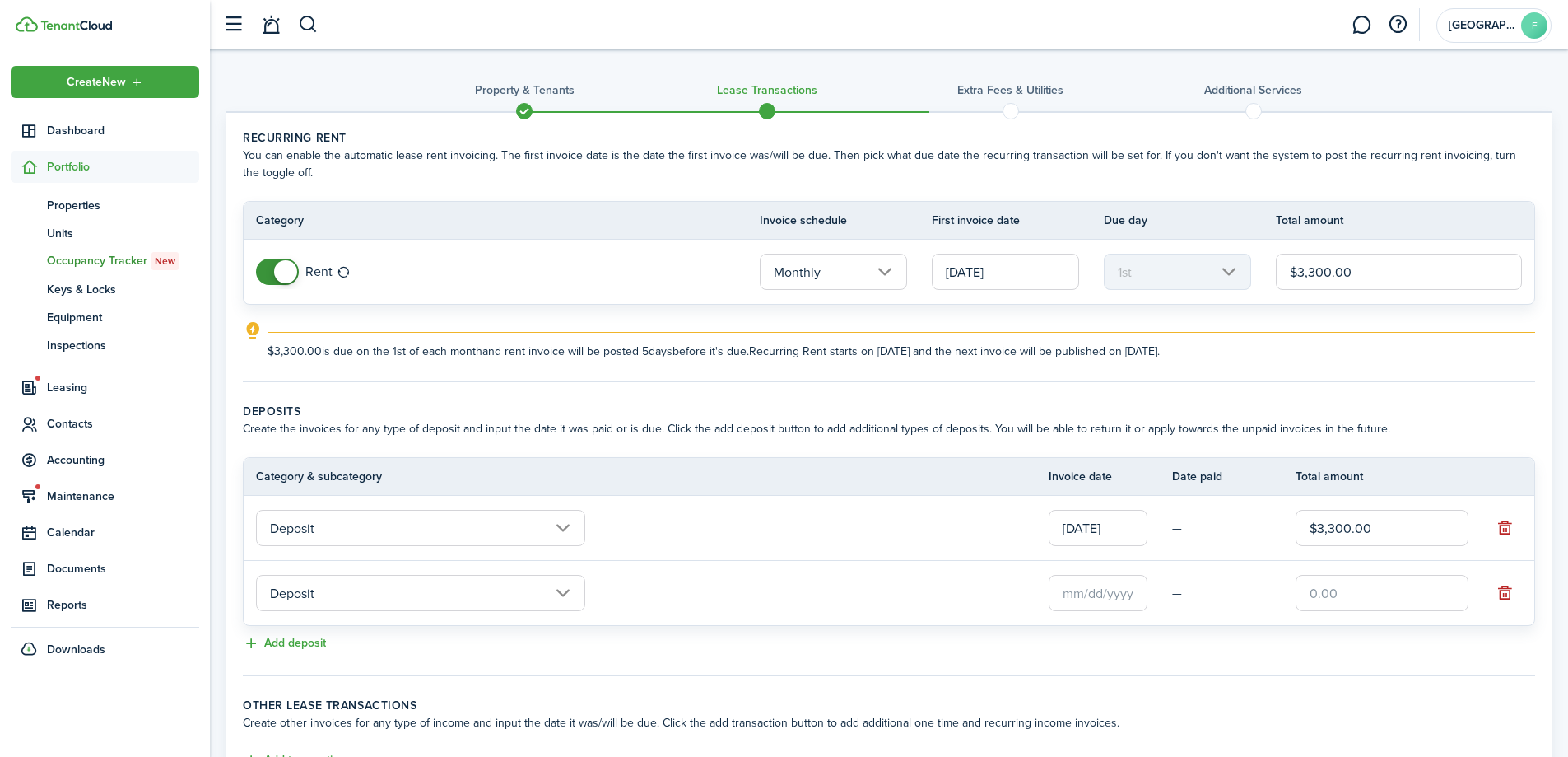
click at [293, 584] on input "Deposit" at bounding box center [420, 593] width 329 height 36
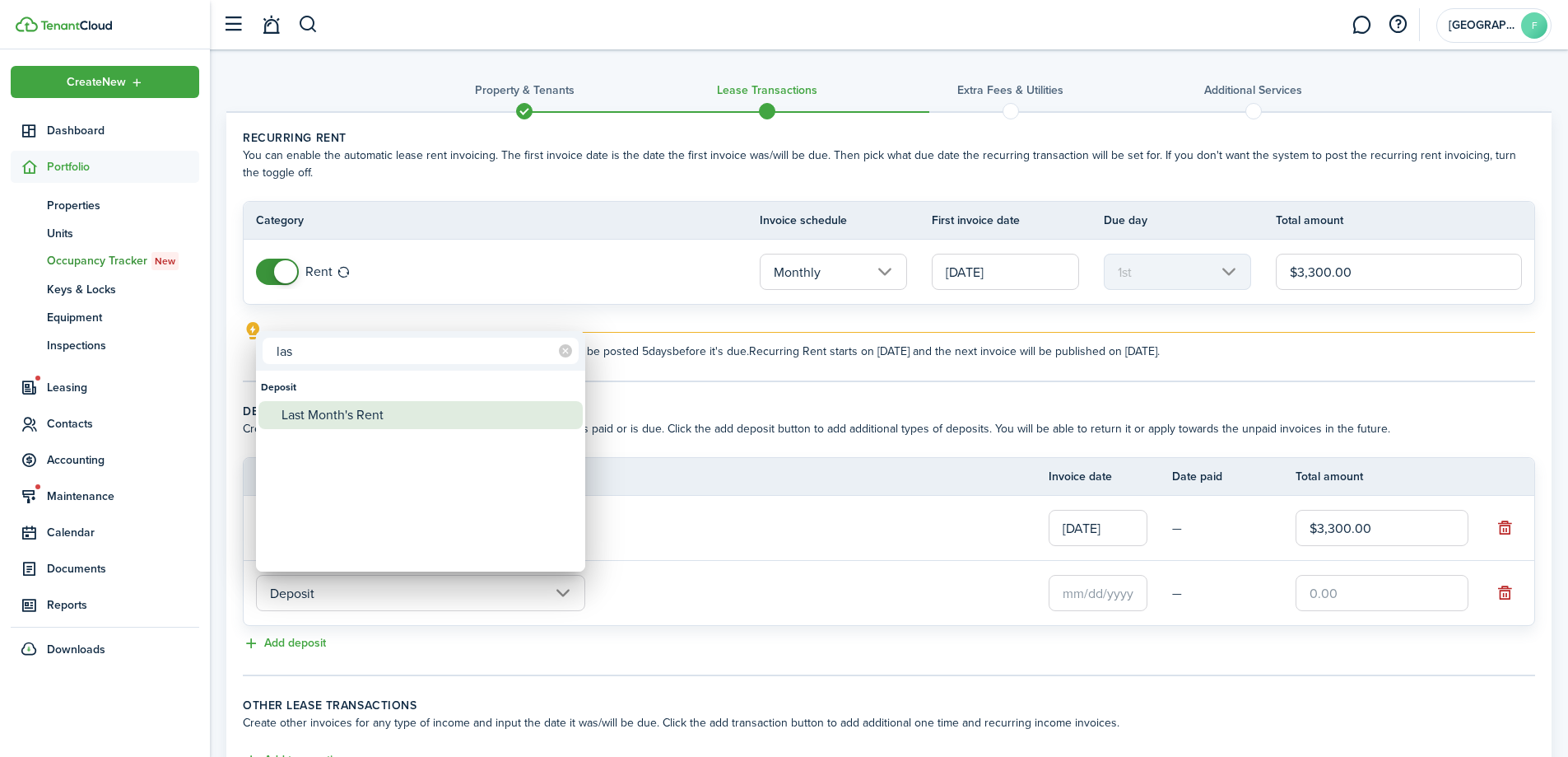
type input "las"
click at [327, 411] on div "Last Month's Rent" at bounding box center [427, 415] width 291 height 28
type input "Deposit / Last Month's Rent"
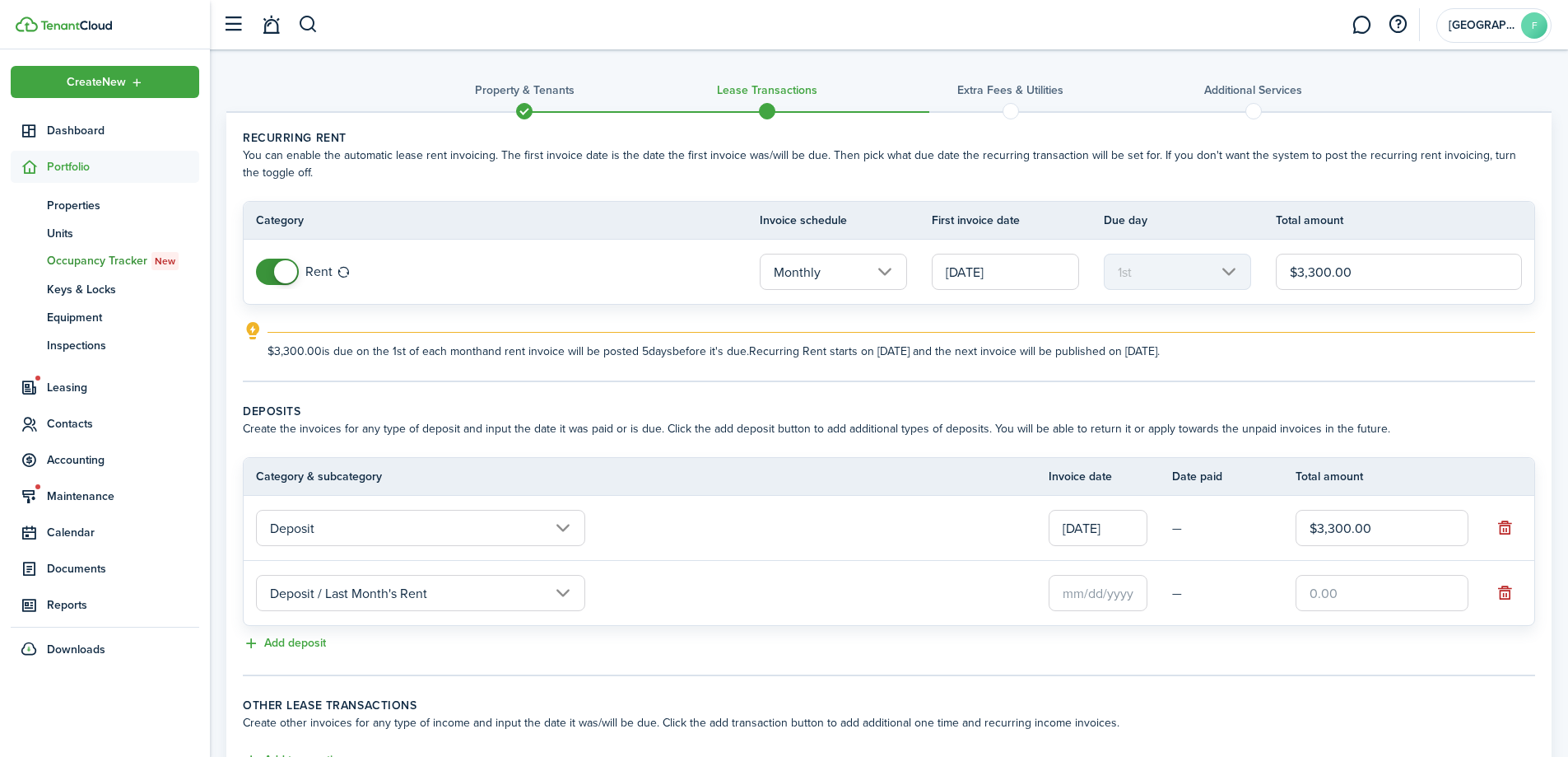
click at [1063, 582] on input "text" at bounding box center [1098, 593] width 99 height 36
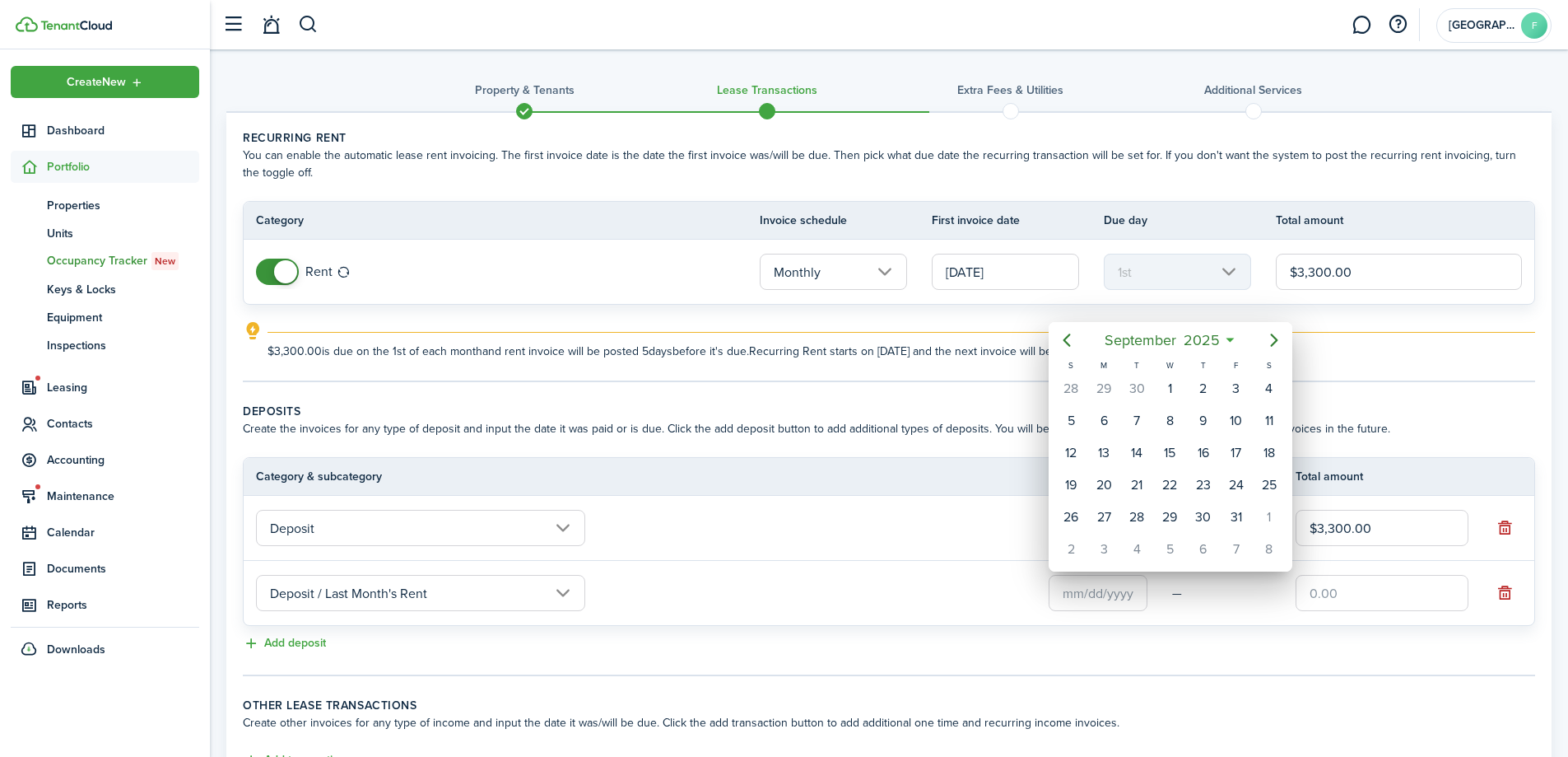
drag, startPoint x: 1152, startPoint y: 457, endPoint x: 878, endPoint y: 597, distance: 307.7
click at [878, 597] on div "[DATE] S M T W T F S 27 28 29 30 [DATE] 1 2 3 4 5 6 7 8 9 10 11 12 13 14 15 16 …" at bounding box center [784, 378] width 1568 height 757
click at [1225, 525] on div "31" at bounding box center [1236, 517] width 33 height 31
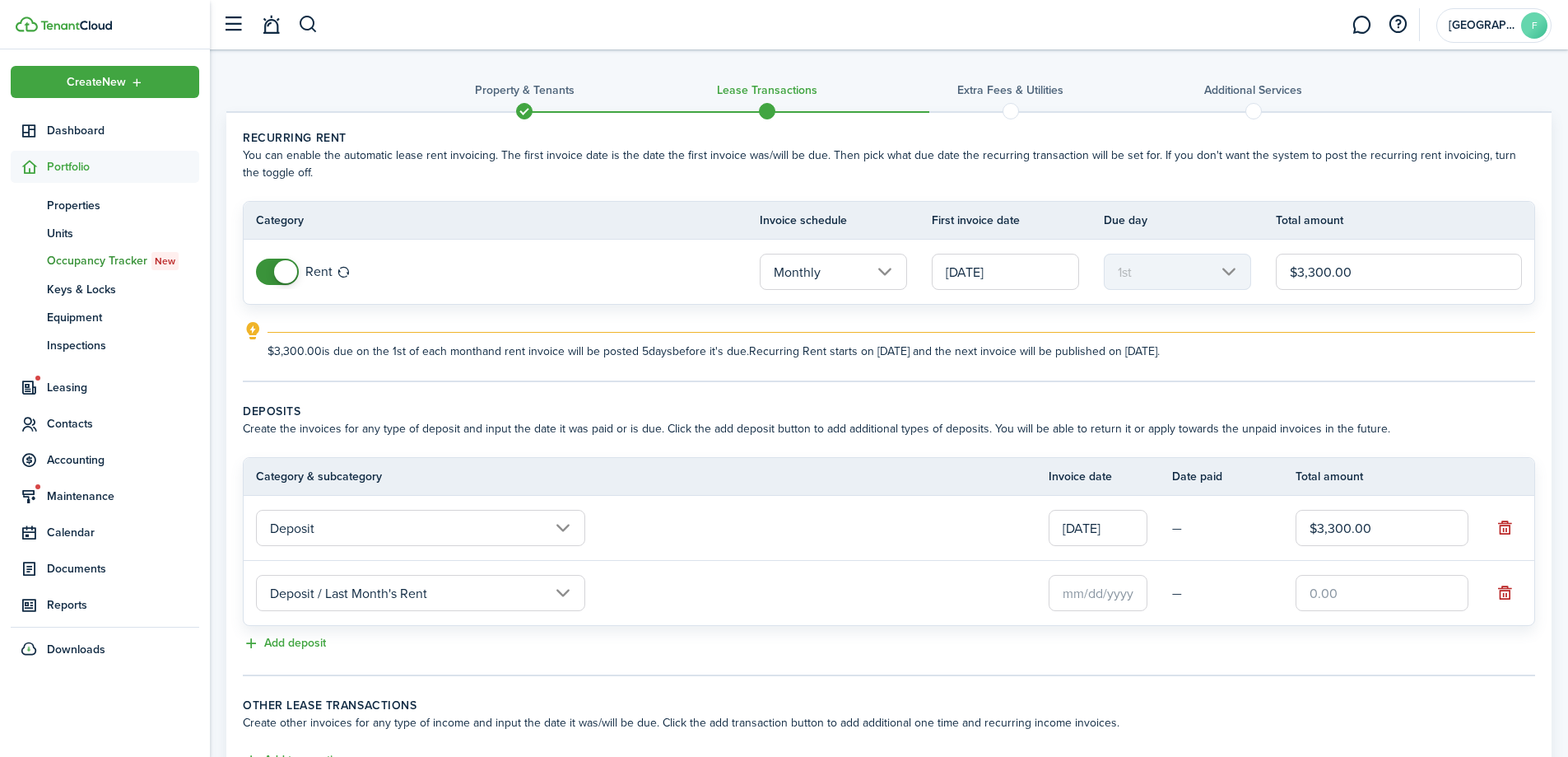
type input "[DATE]"
click at [1342, 591] on input "text" at bounding box center [1381, 593] width 172 height 36
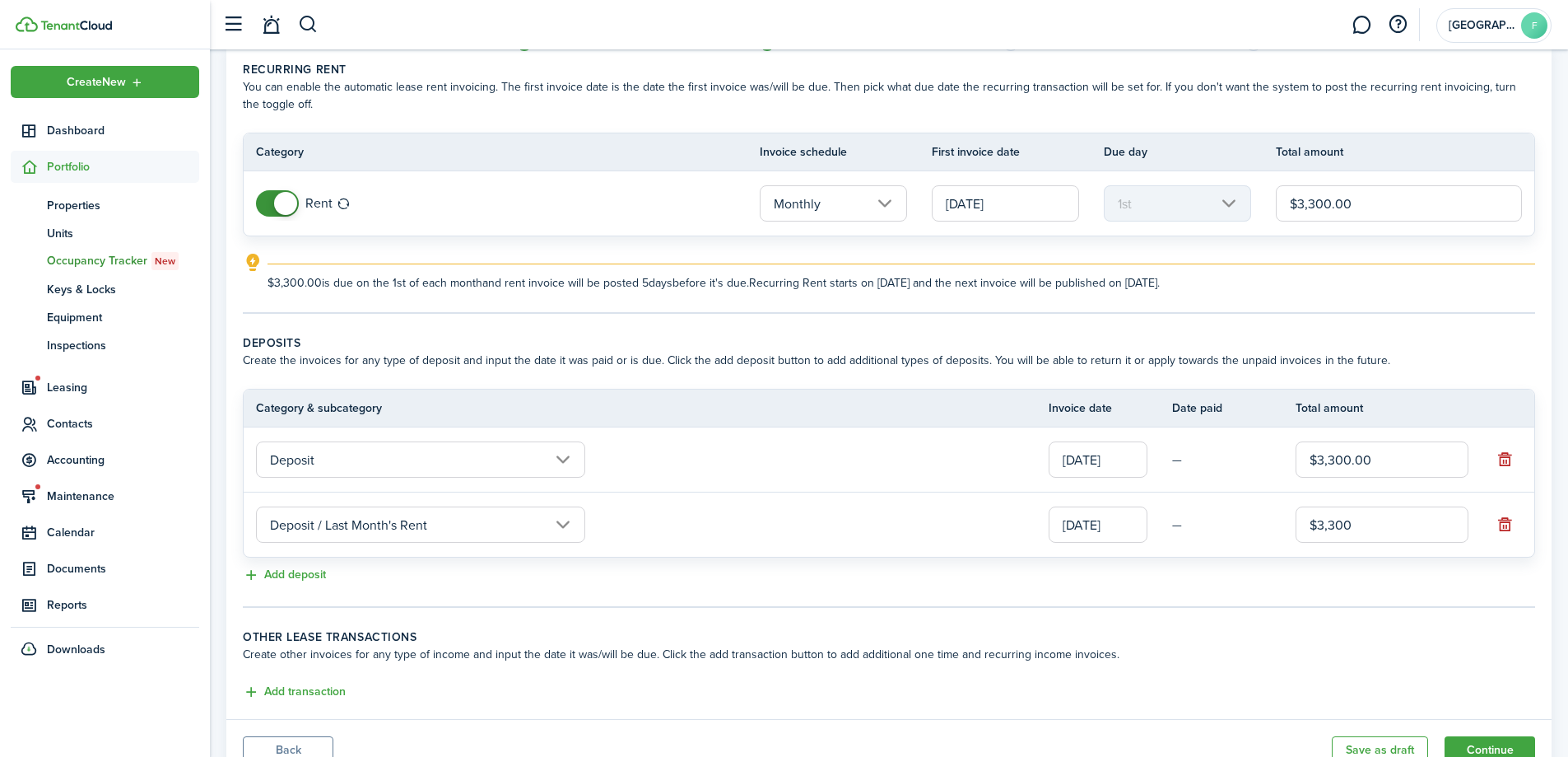
scroll to position [138, 0]
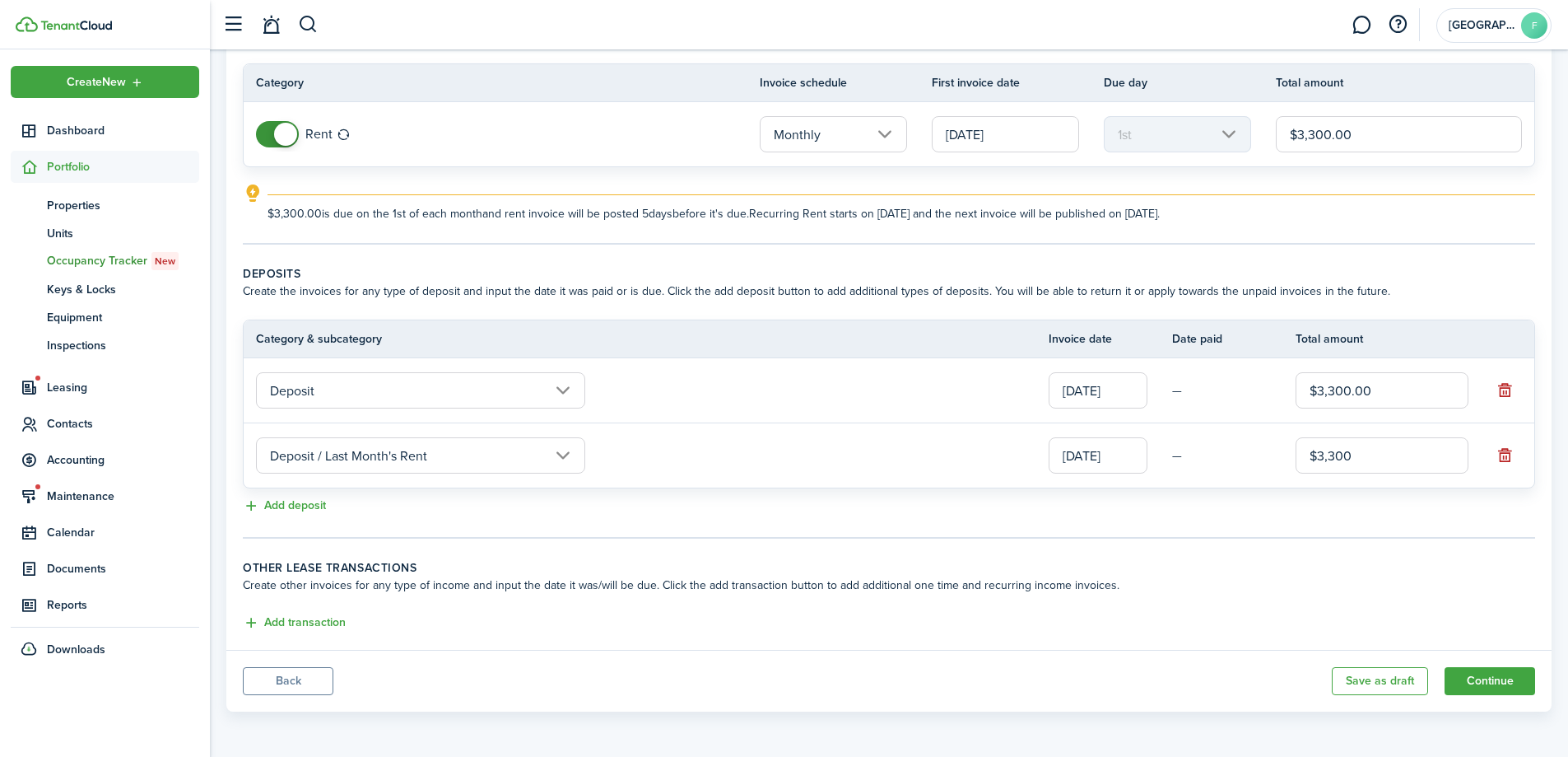
type input "$3,300.00"
click at [1432, 630] on div "Add transaction" at bounding box center [890, 623] width 1293 height 20
click at [1518, 690] on button "Continue" at bounding box center [1490, 682] width 90 height 28
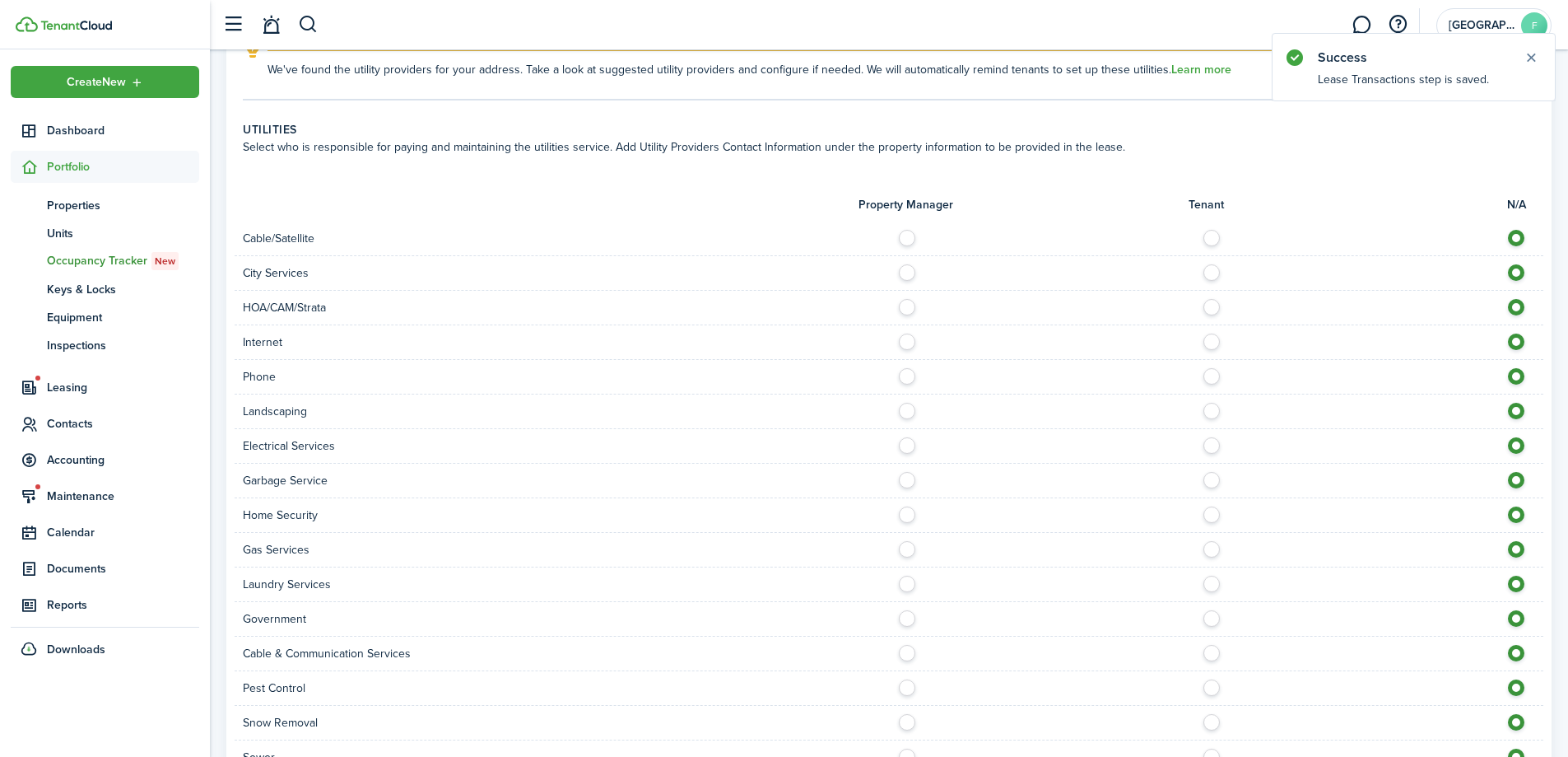
scroll to position [1225, 0]
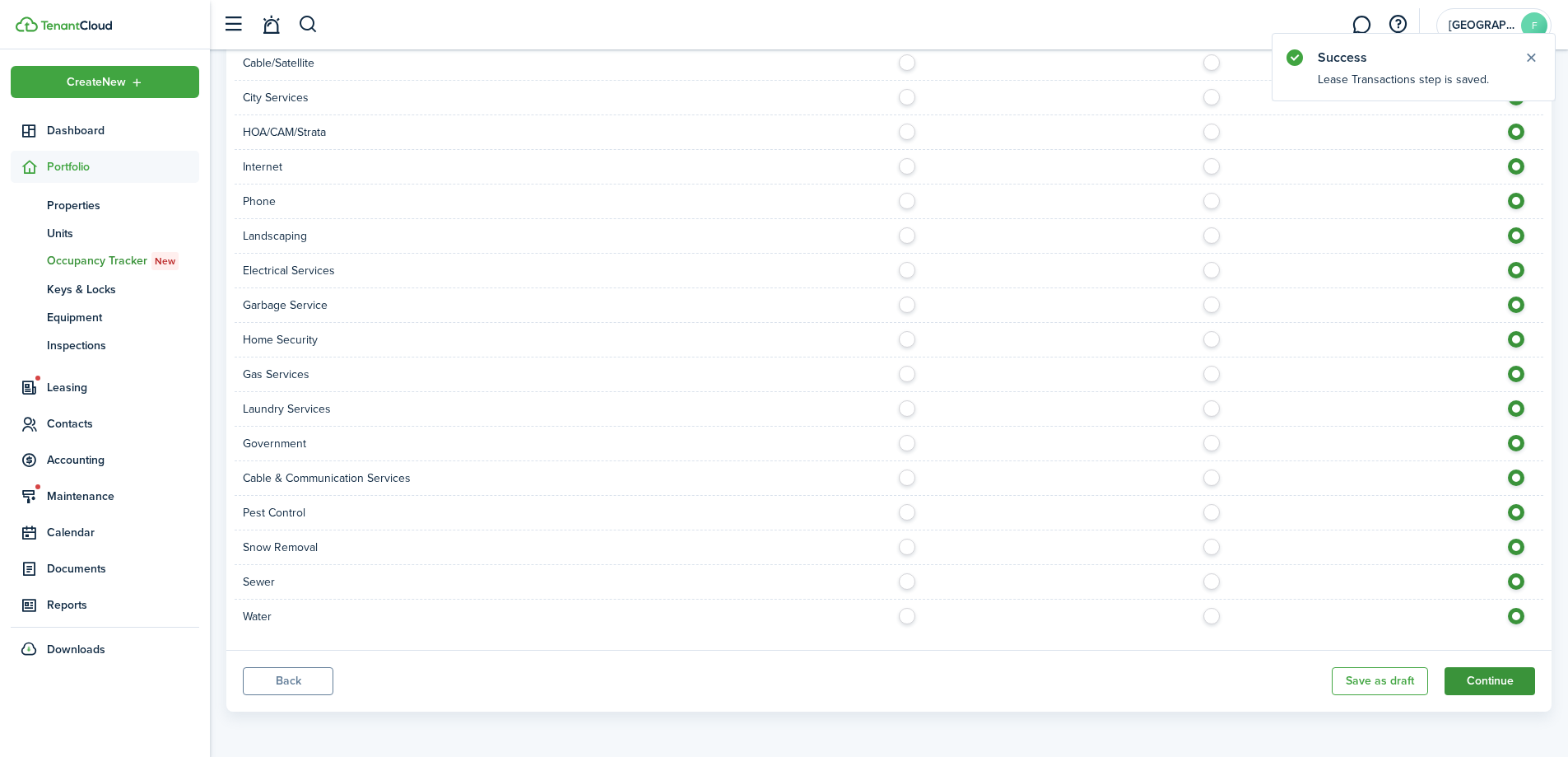
click at [1473, 672] on button "Continue" at bounding box center [1490, 682] width 90 height 28
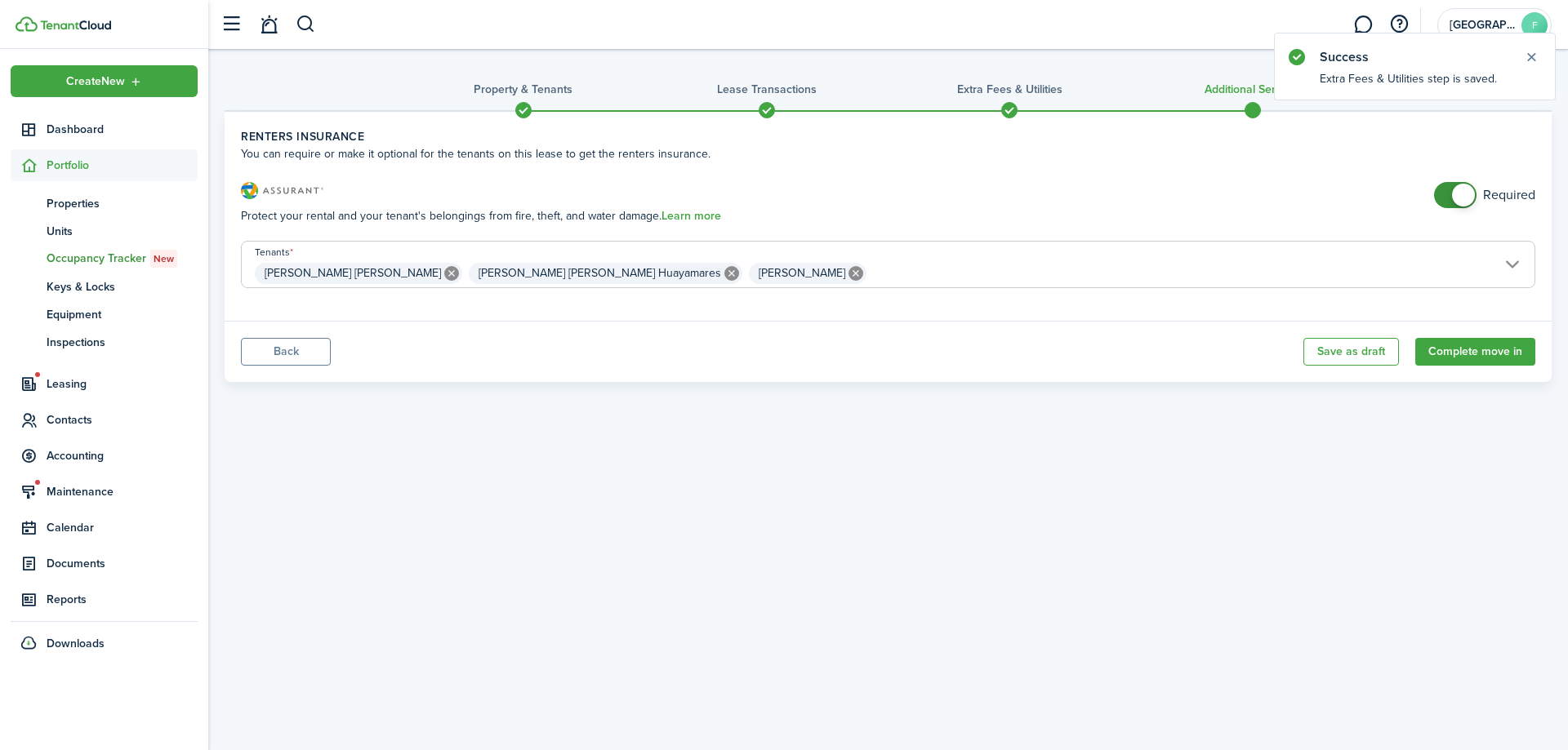
checkbox input "false"
click at [1463, 197] on span at bounding box center [1462, 195] width 22 height 22
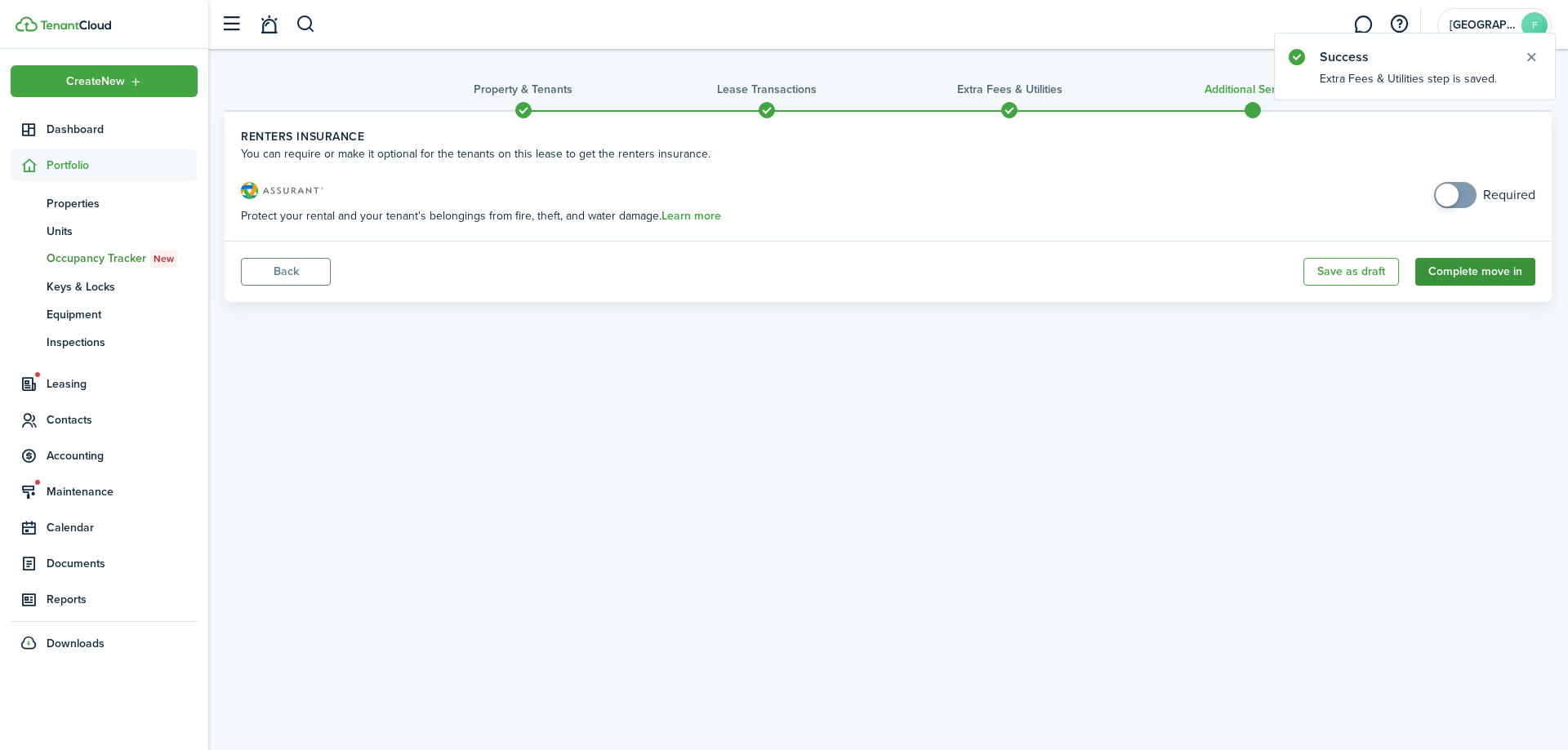
click at [1500, 275] on button "Complete move in" at bounding box center [1475, 272] width 120 height 28
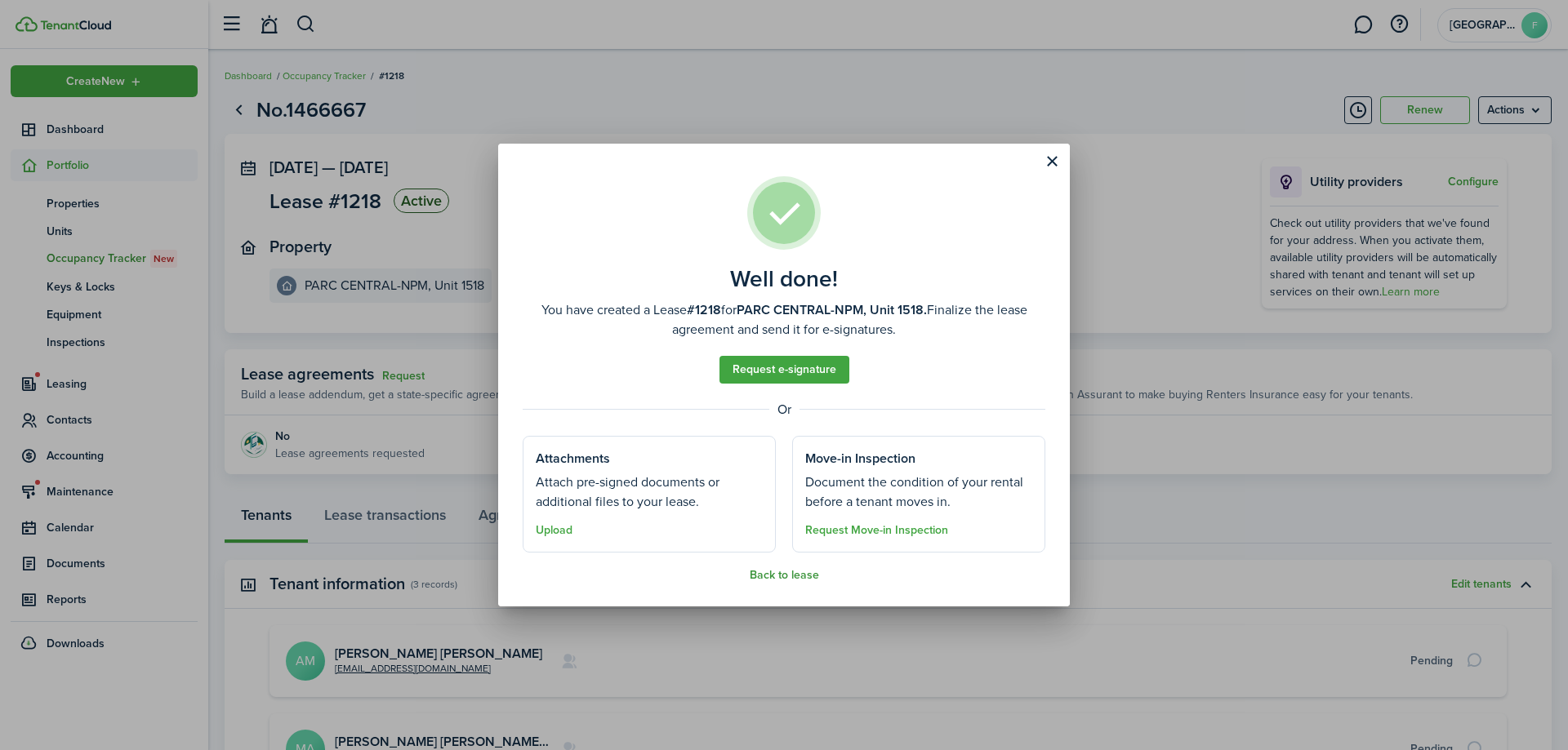
click at [806, 578] on button "Back to lease" at bounding box center [784, 575] width 69 height 13
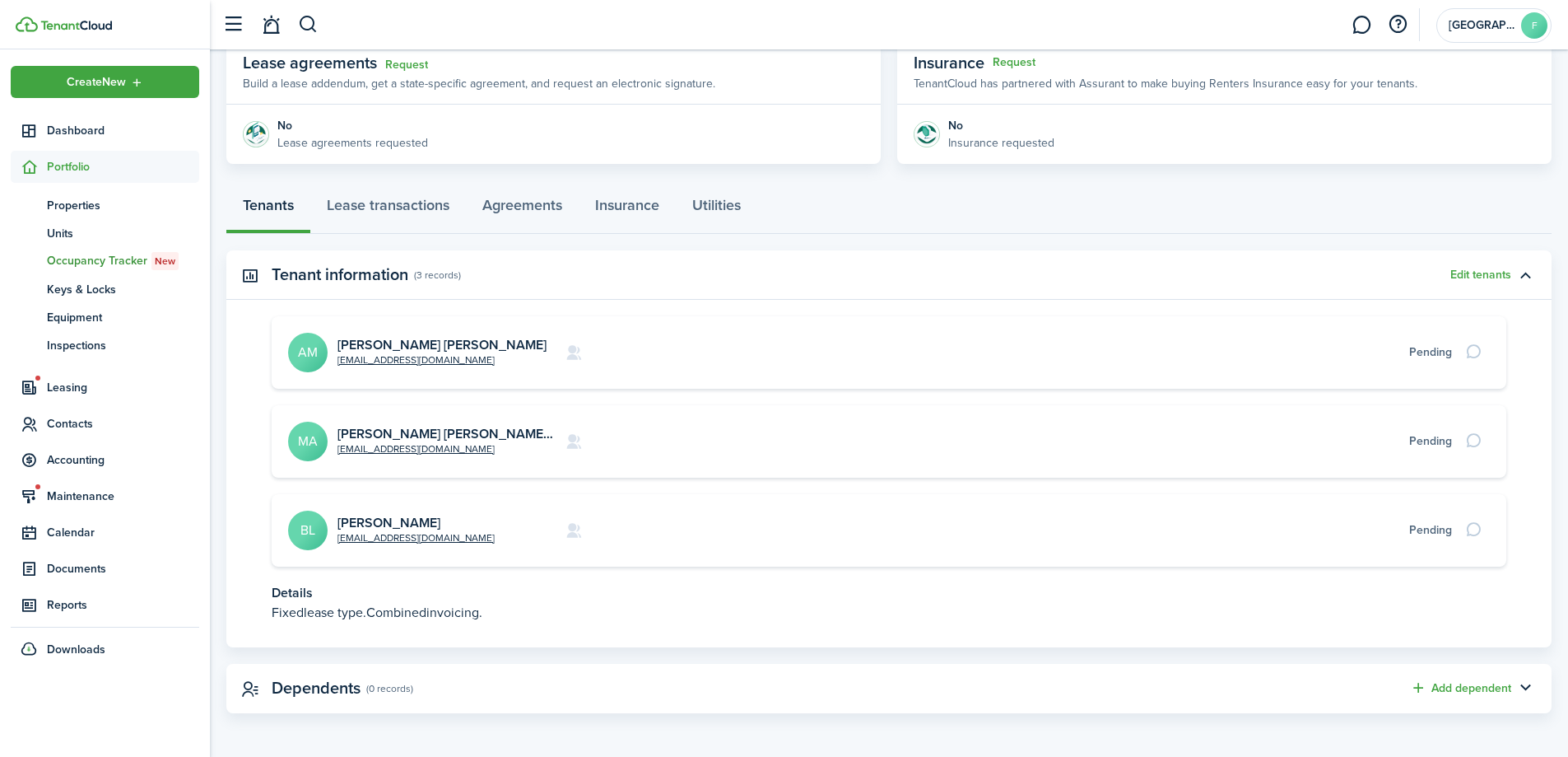
scroll to position [317, 0]
